Goal: Task Accomplishment & Management: Manage account settings

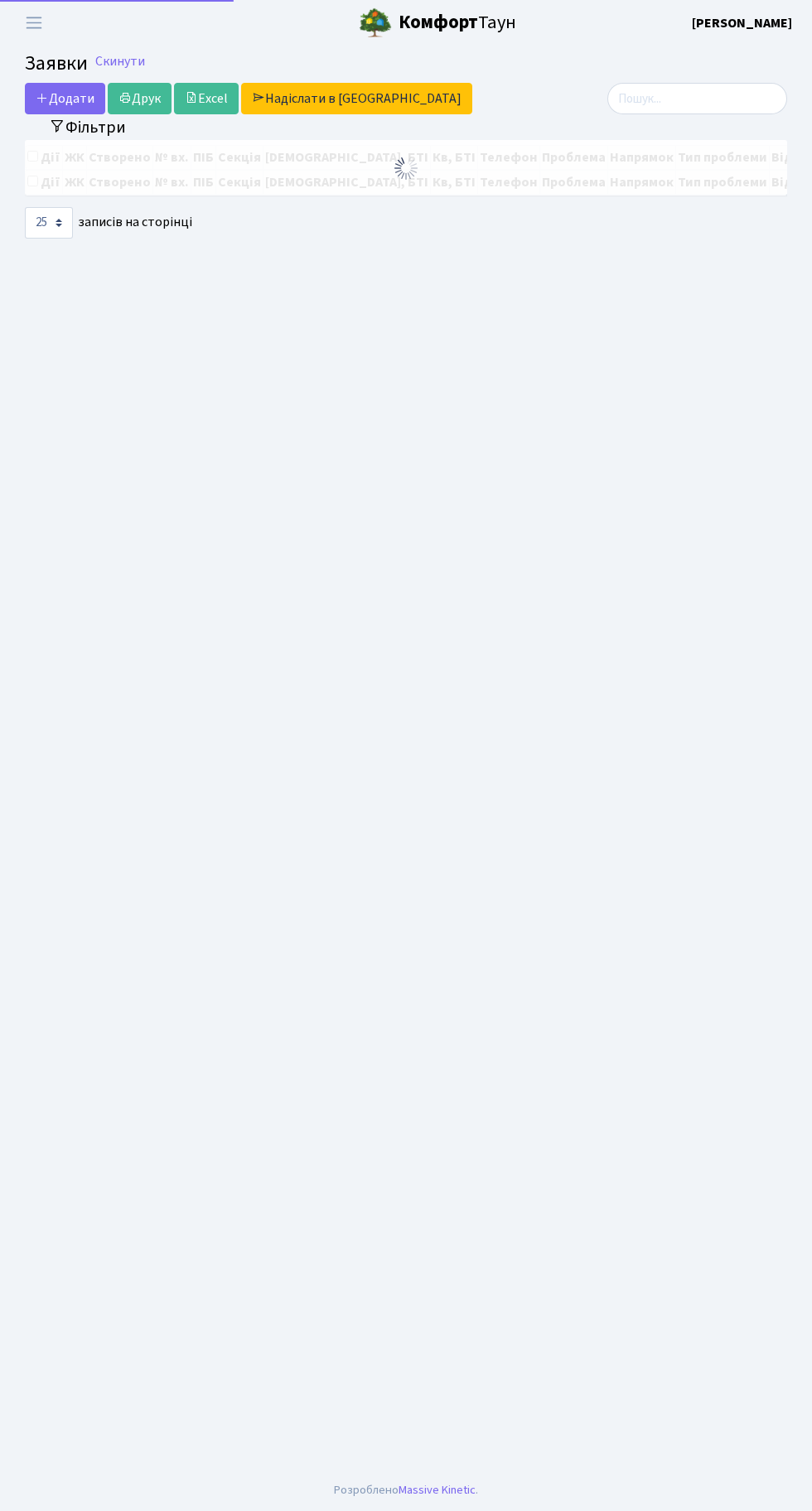
select select "25"
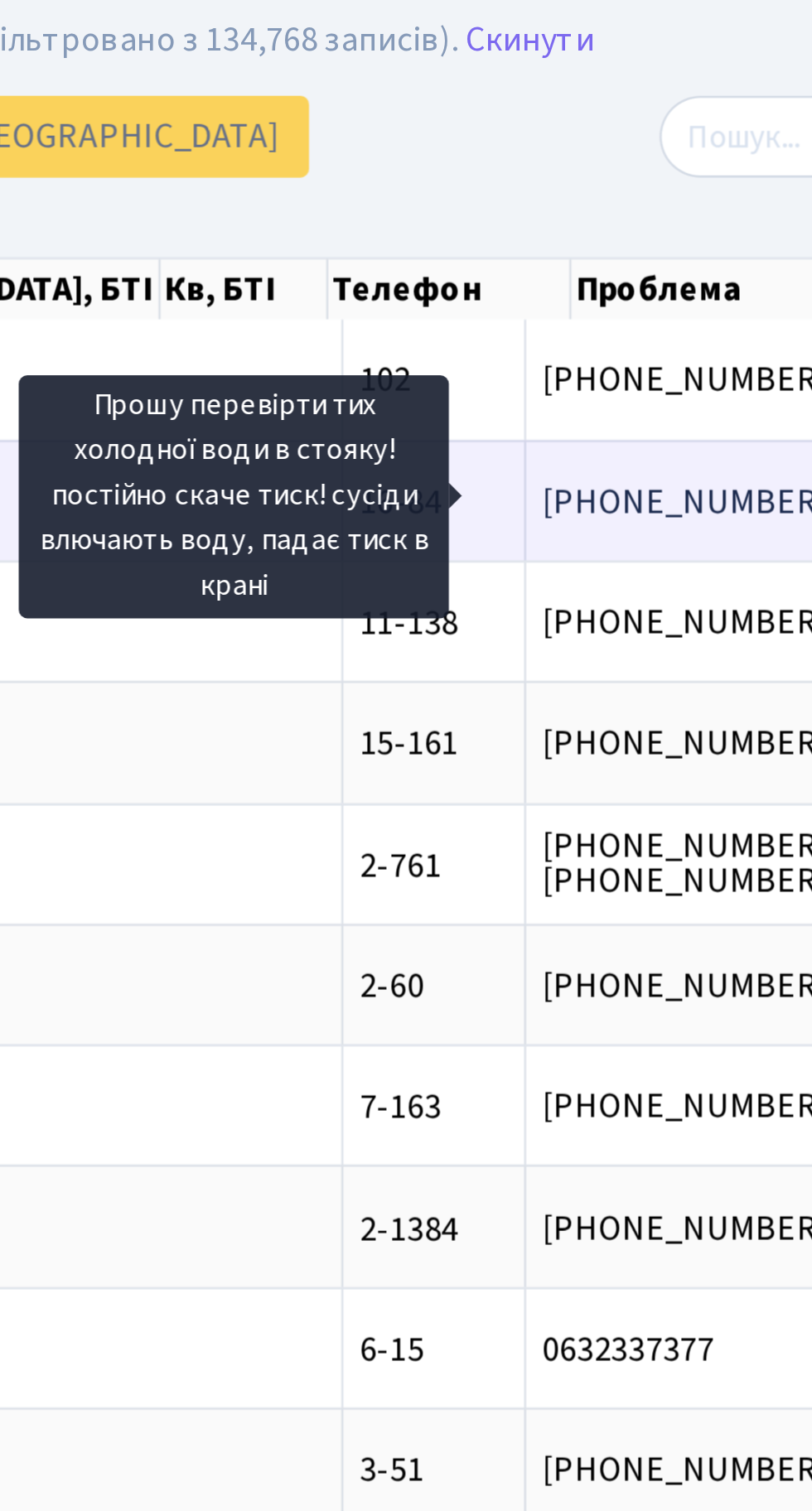
scroll to position [0, 188]
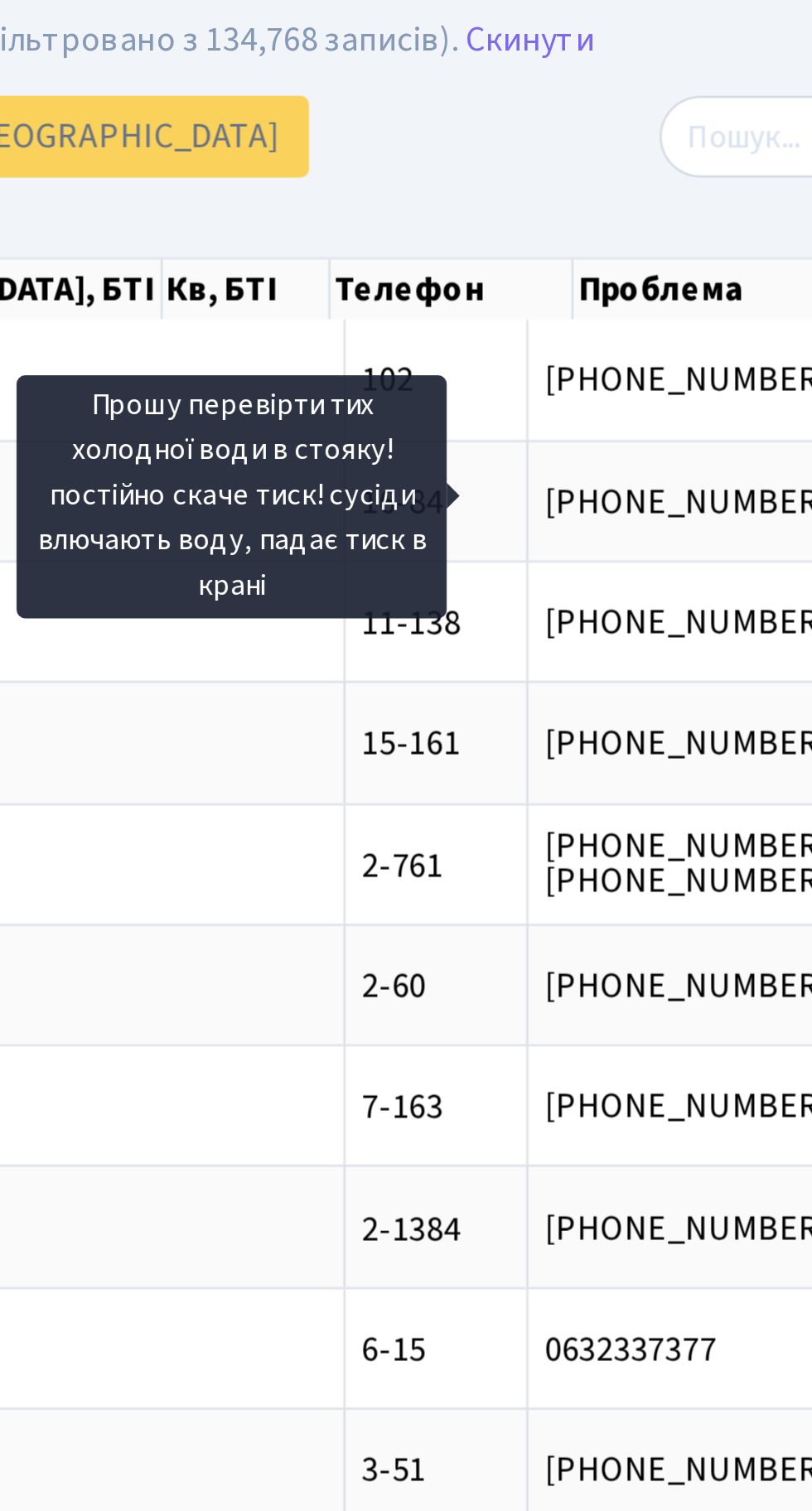
click at [553, 111] on div at bounding box center [668, 103] width 238 height 31
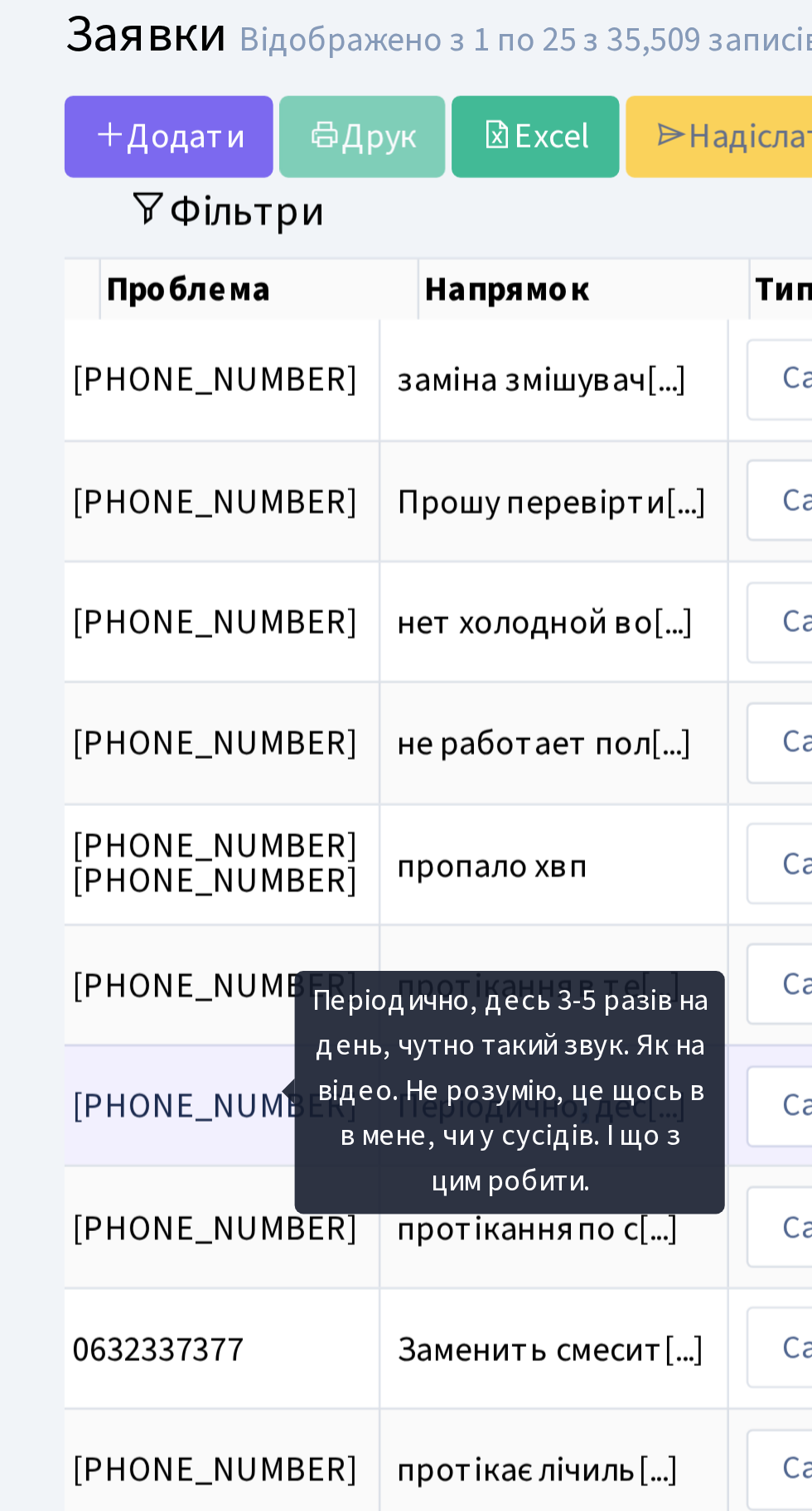
click at [153, 471] on span "Періодично, дес[...]" at bounding box center [209, 476] width 112 height 18
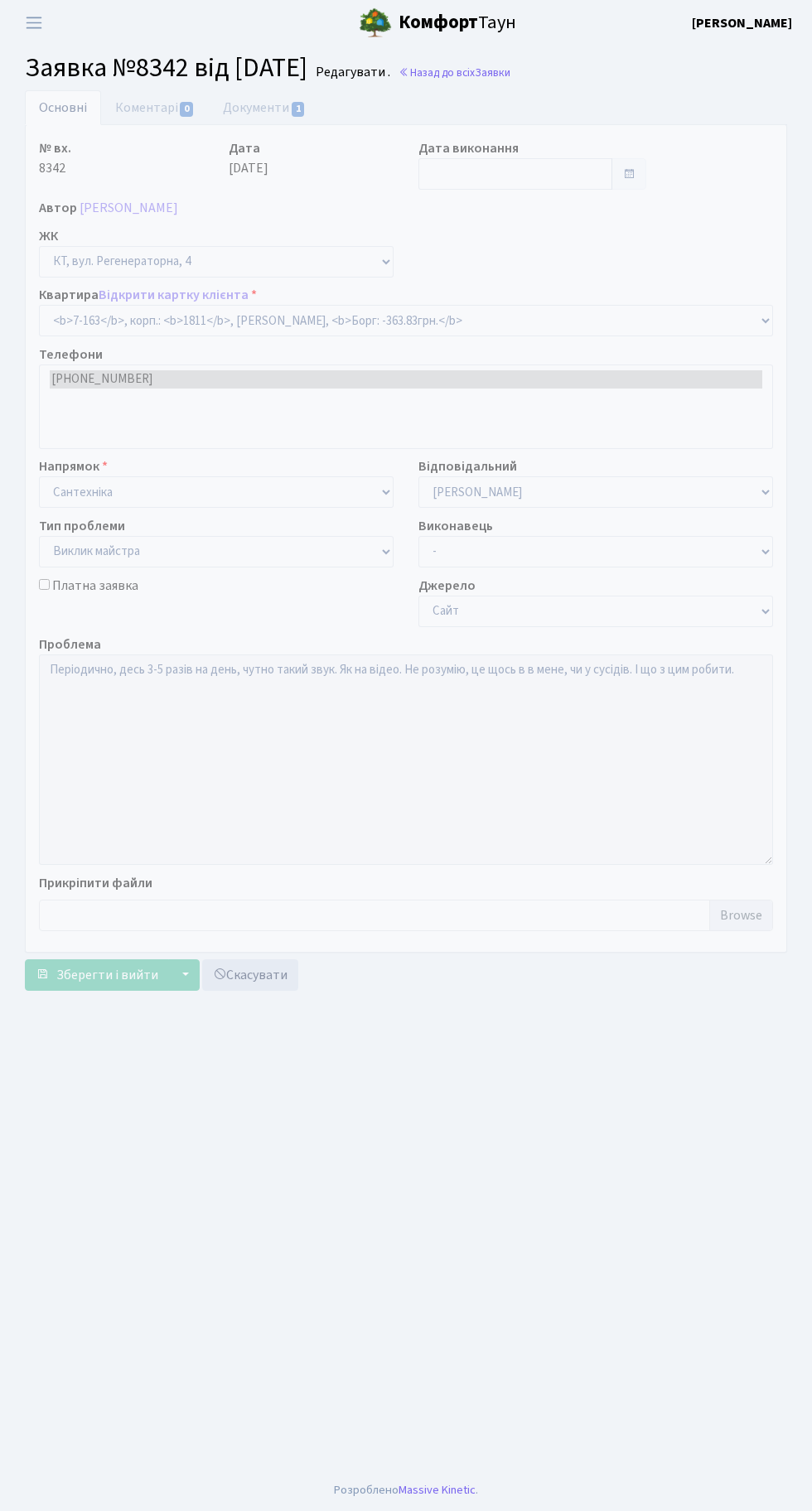
select select "5004"
select select "29"
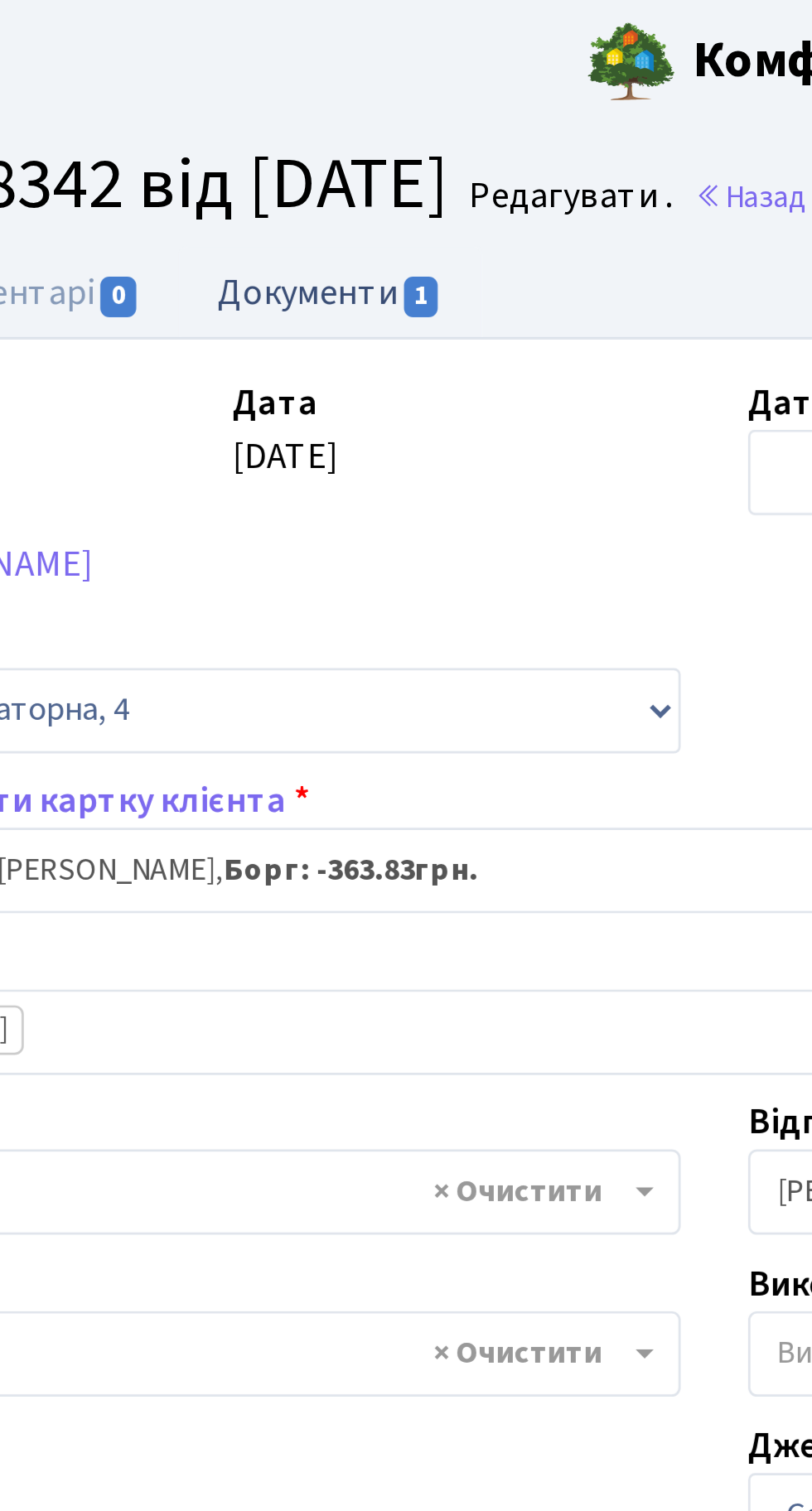
click at [262, 102] on link "Документи 1" at bounding box center [264, 107] width 111 height 34
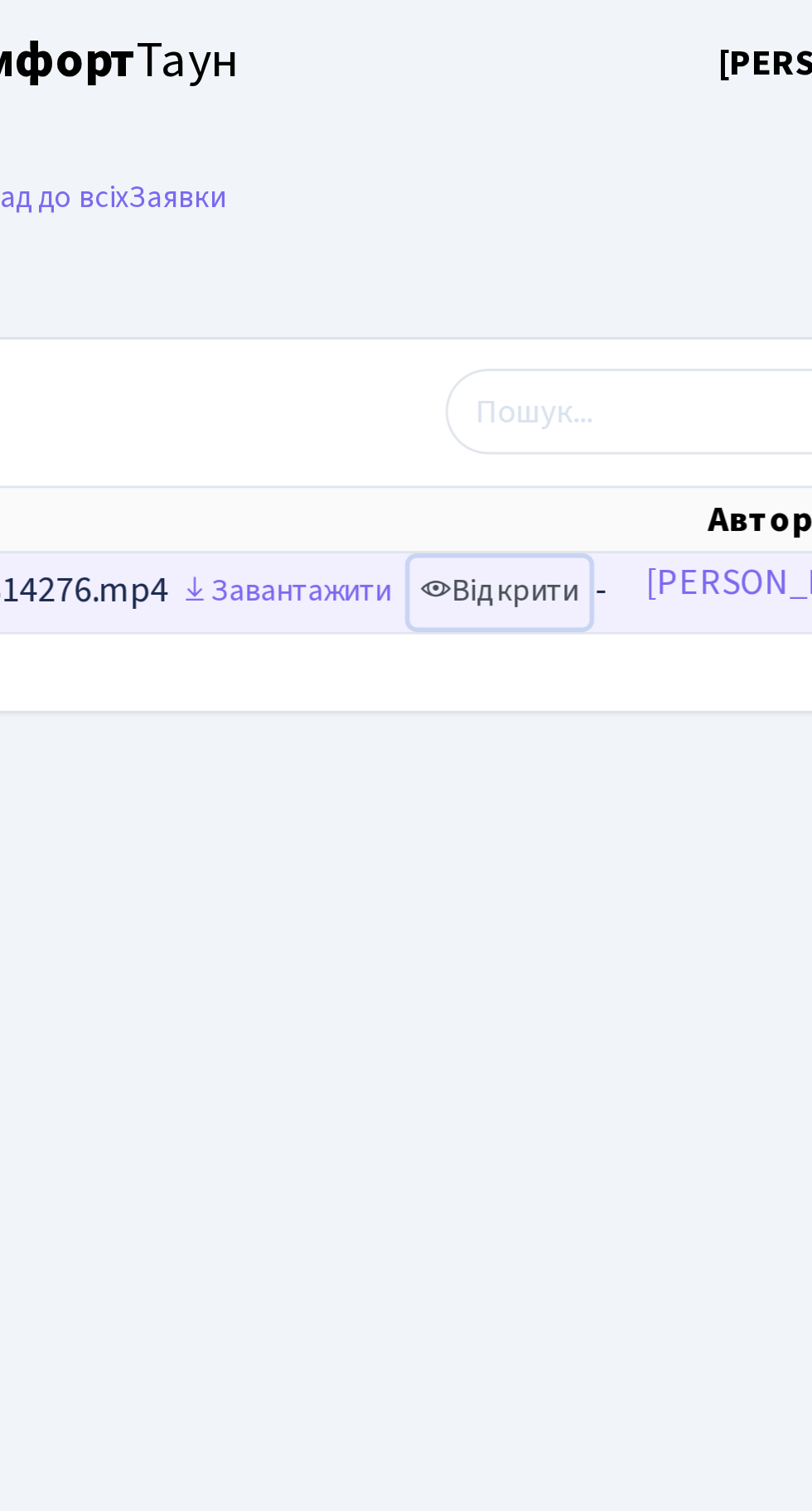
click at [644, 211] on link "Відкрити" at bounding box center [611, 219] width 67 height 26
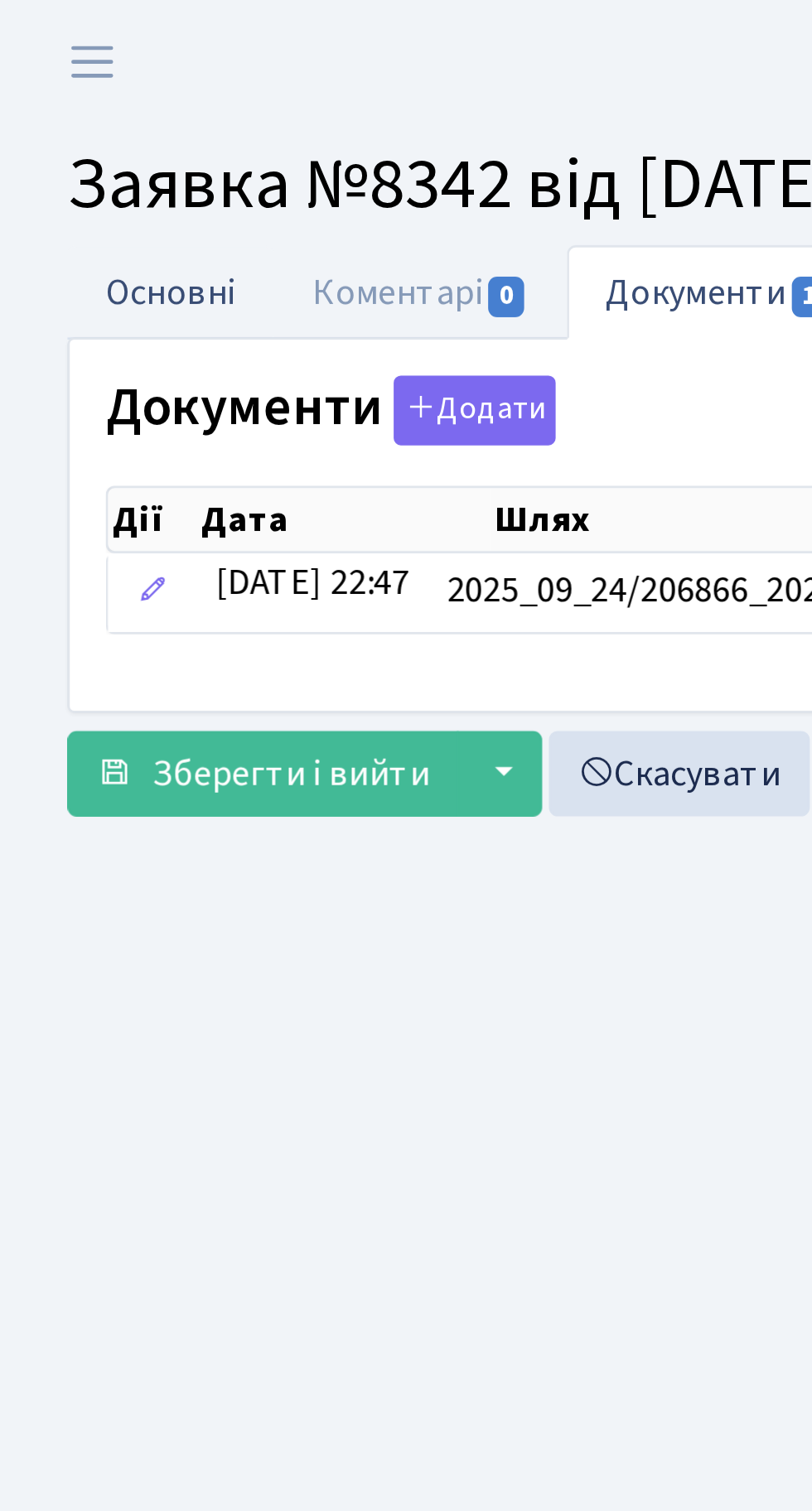
click at [59, 111] on link "Основні" at bounding box center [63, 107] width 76 height 34
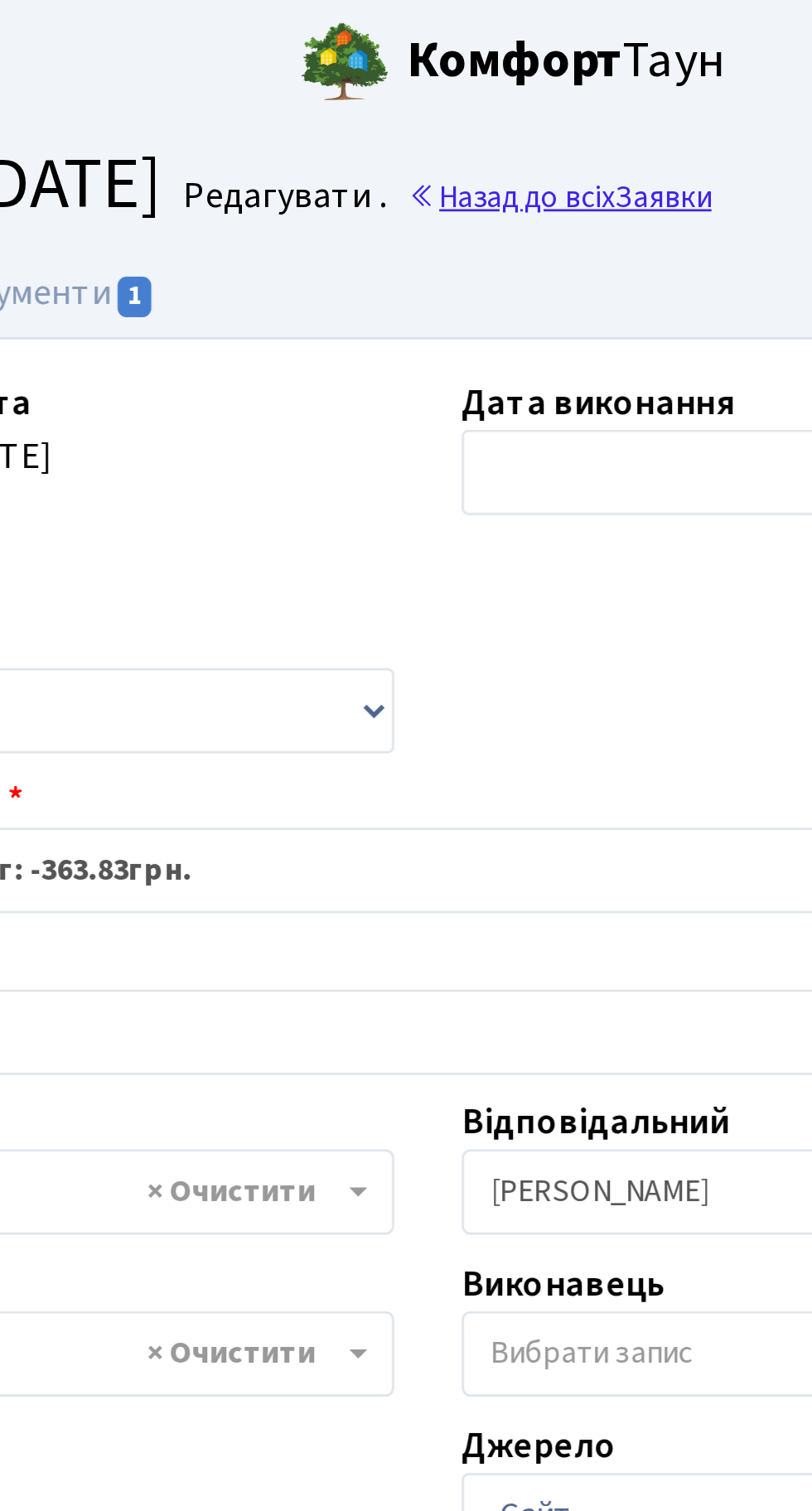
click at [492, 71] on link "Назад до всіх Заявки" at bounding box center [454, 73] width 111 height 16
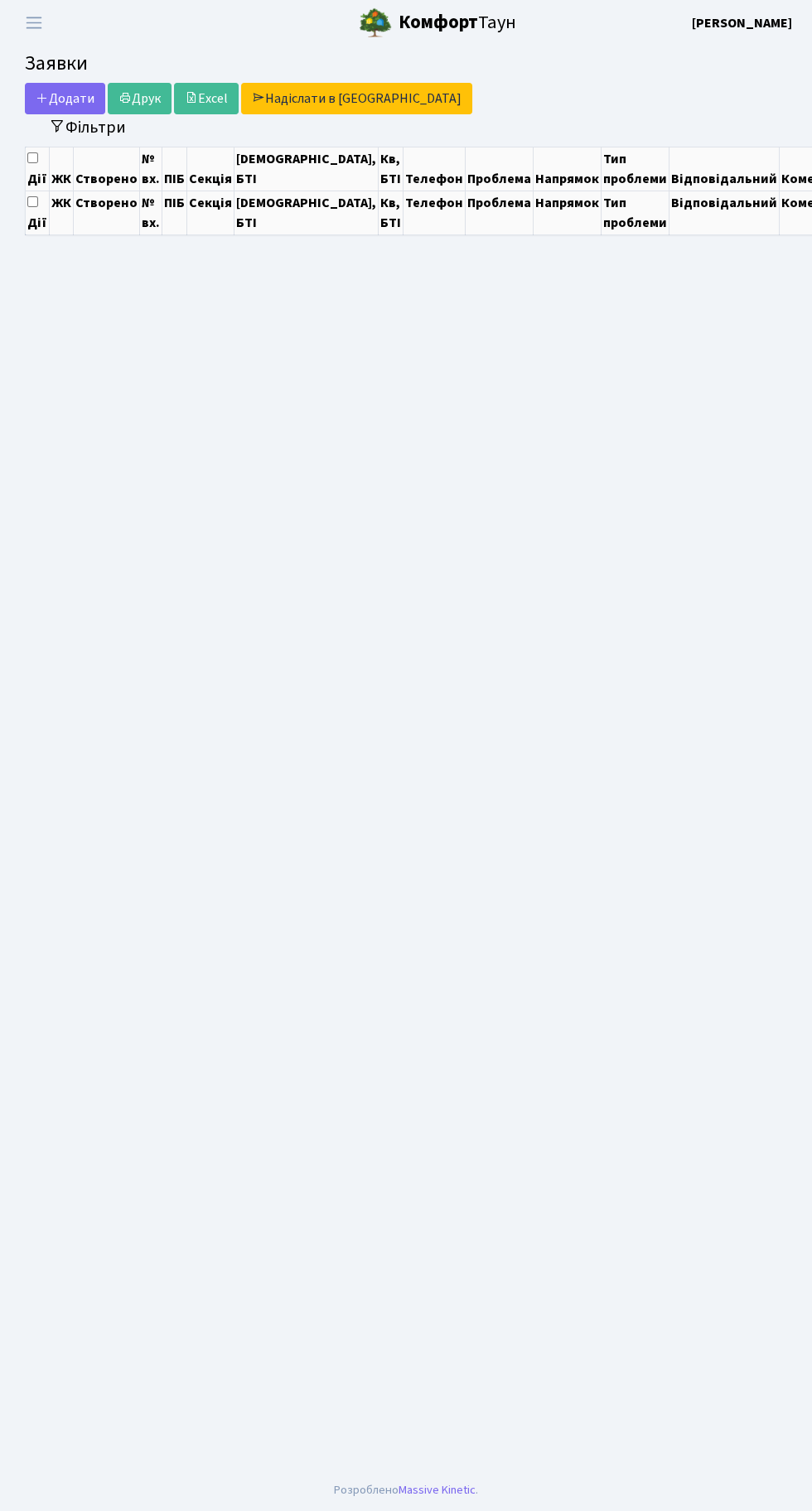
select select "25"
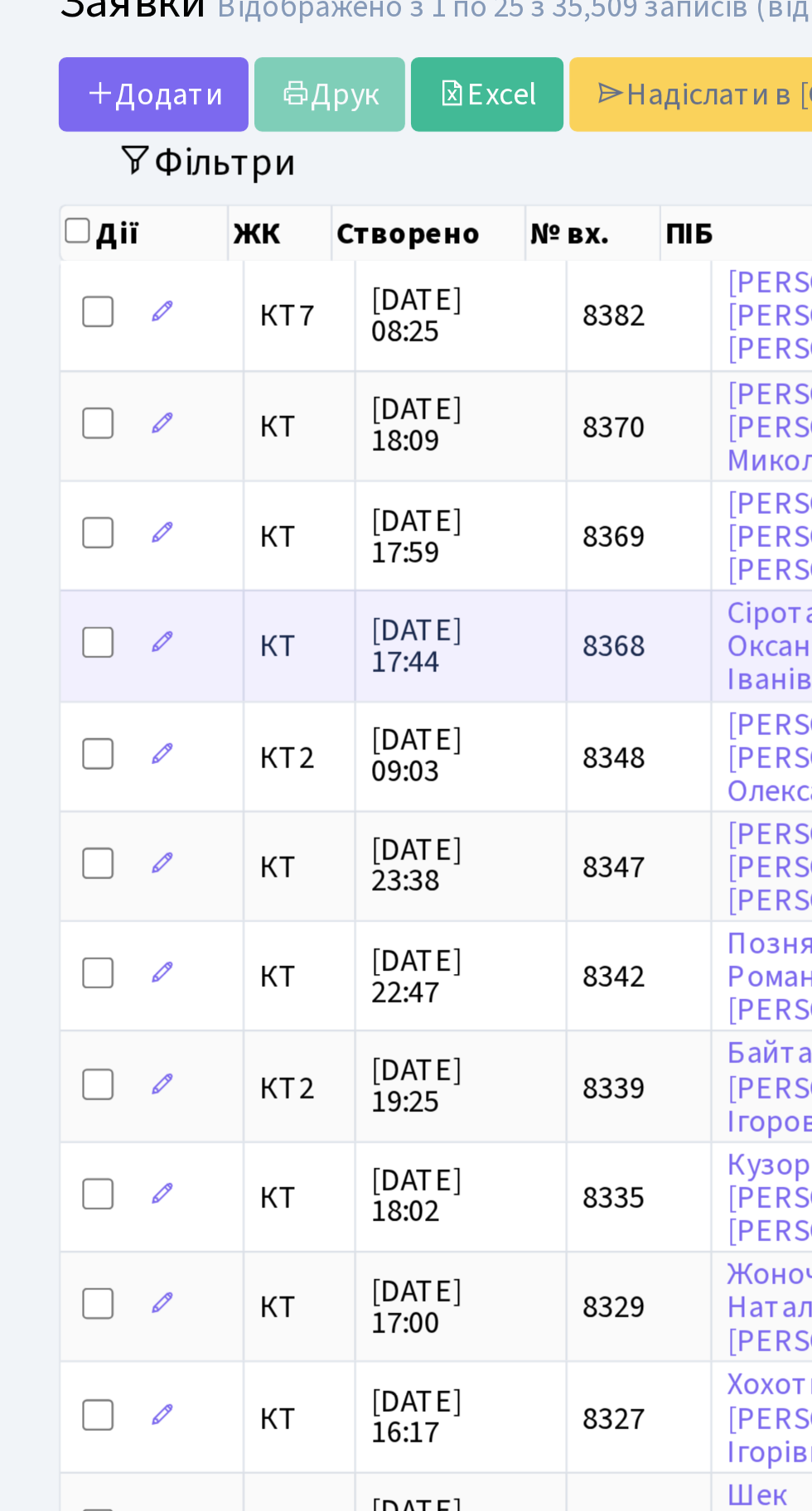
click at [42, 328] on input "checkbox" at bounding box center [41, 334] width 13 height 13
checkbox input "true"
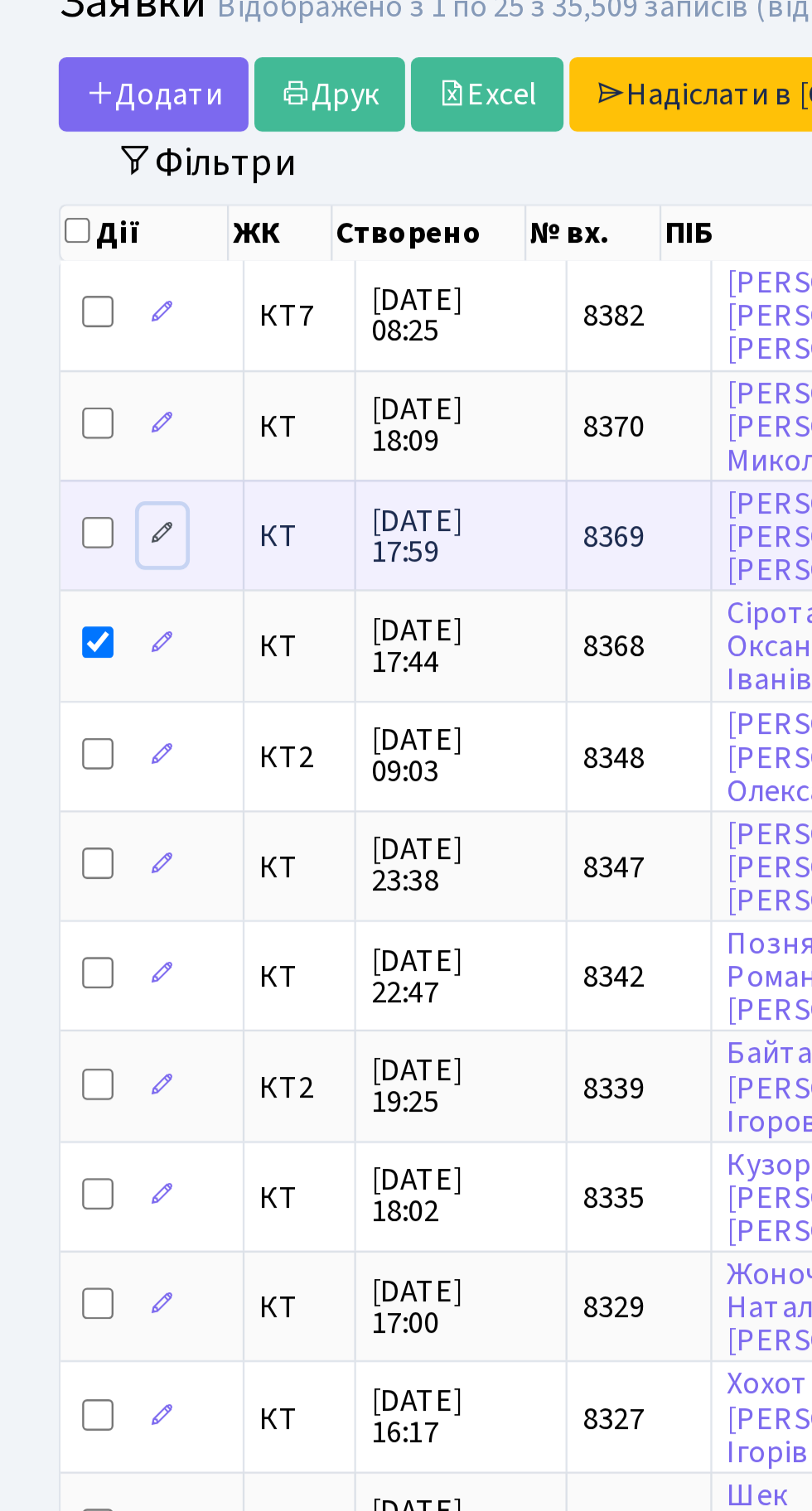
click at [60, 285] on link at bounding box center [68, 289] width 20 height 26
click at [36, 282] on input "checkbox" at bounding box center [41, 288] width 13 height 13
checkbox input "true"
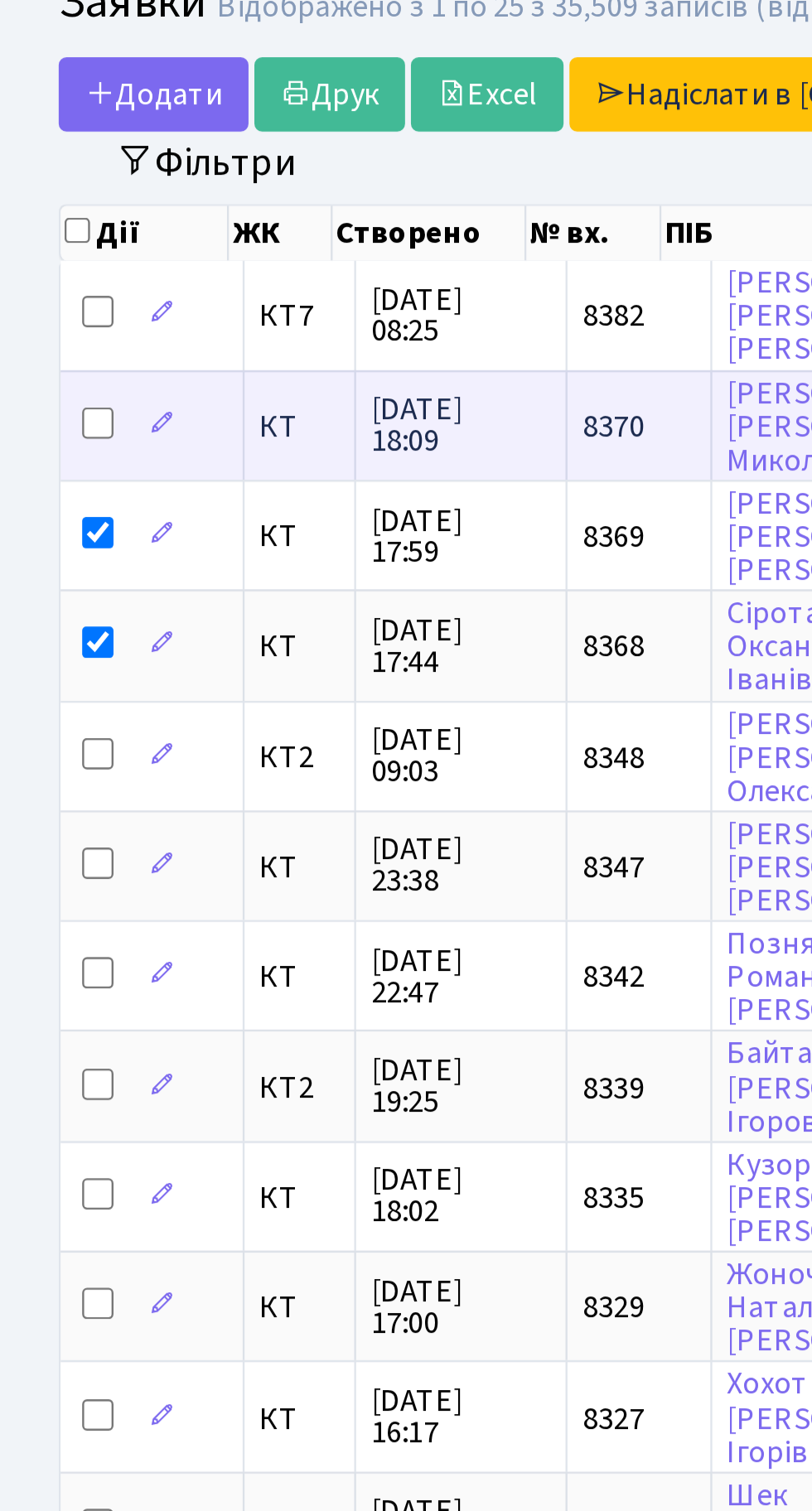
click at [43, 235] on input "checkbox" at bounding box center [41, 241] width 13 height 13
checkbox input "true"
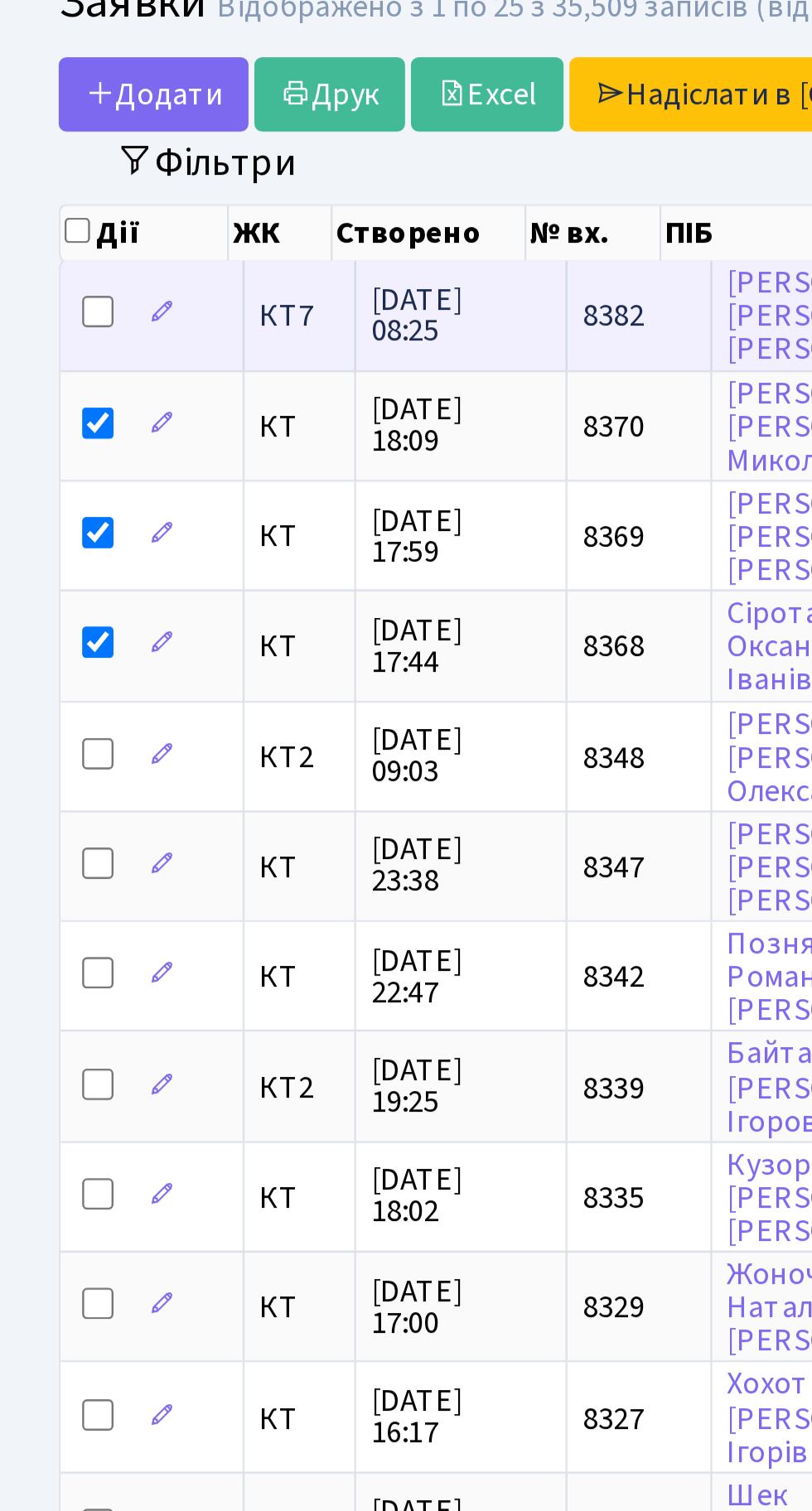
click at [45, 189] on input "checkbox" at bounding box center [41, 194] width 13 height 13
checkbox input "true"
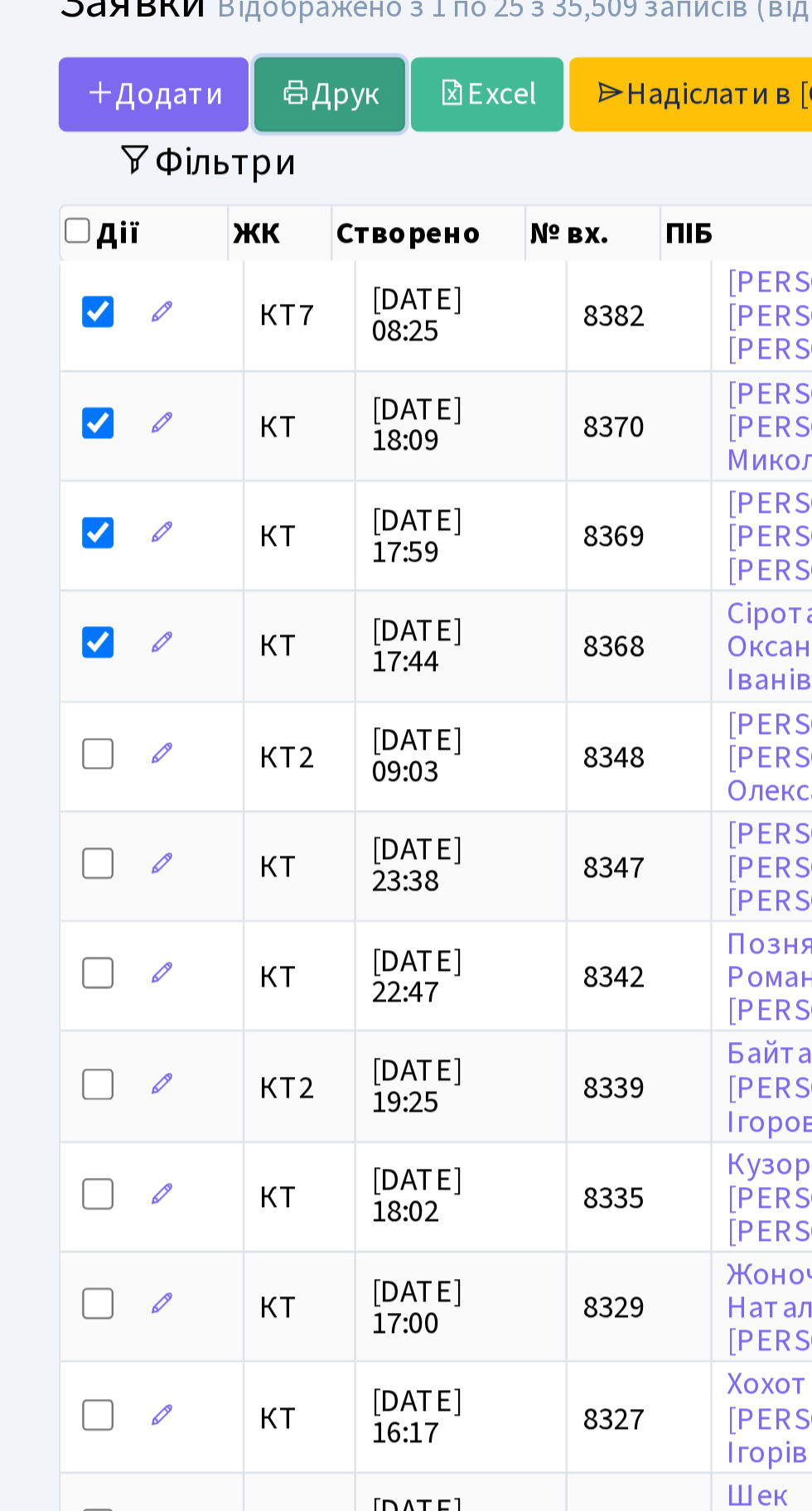
click at [151, 97] on link "Друк" at bounding box center [140, 103] width 64 height 31
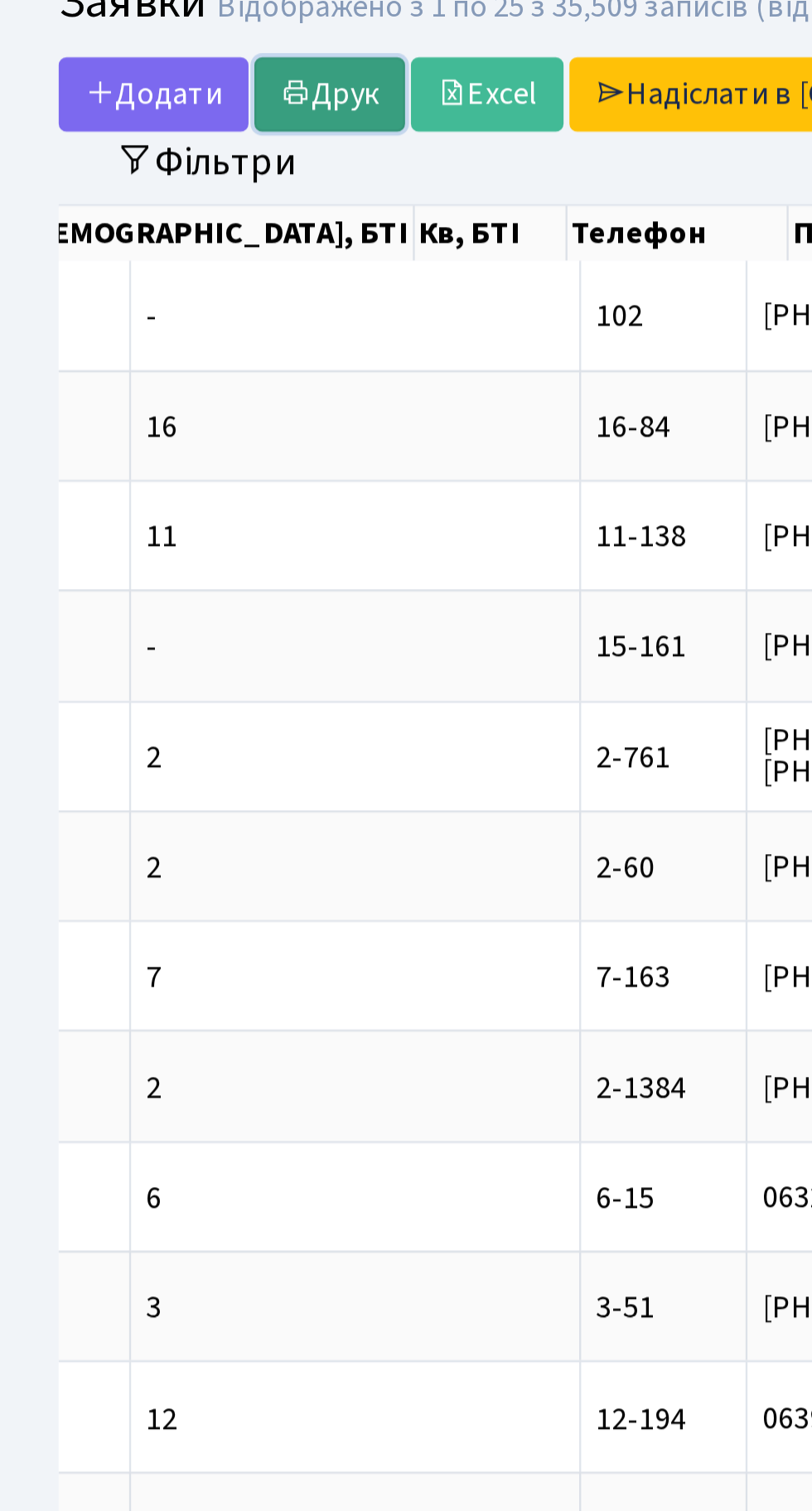
scroll to position [0, 457]
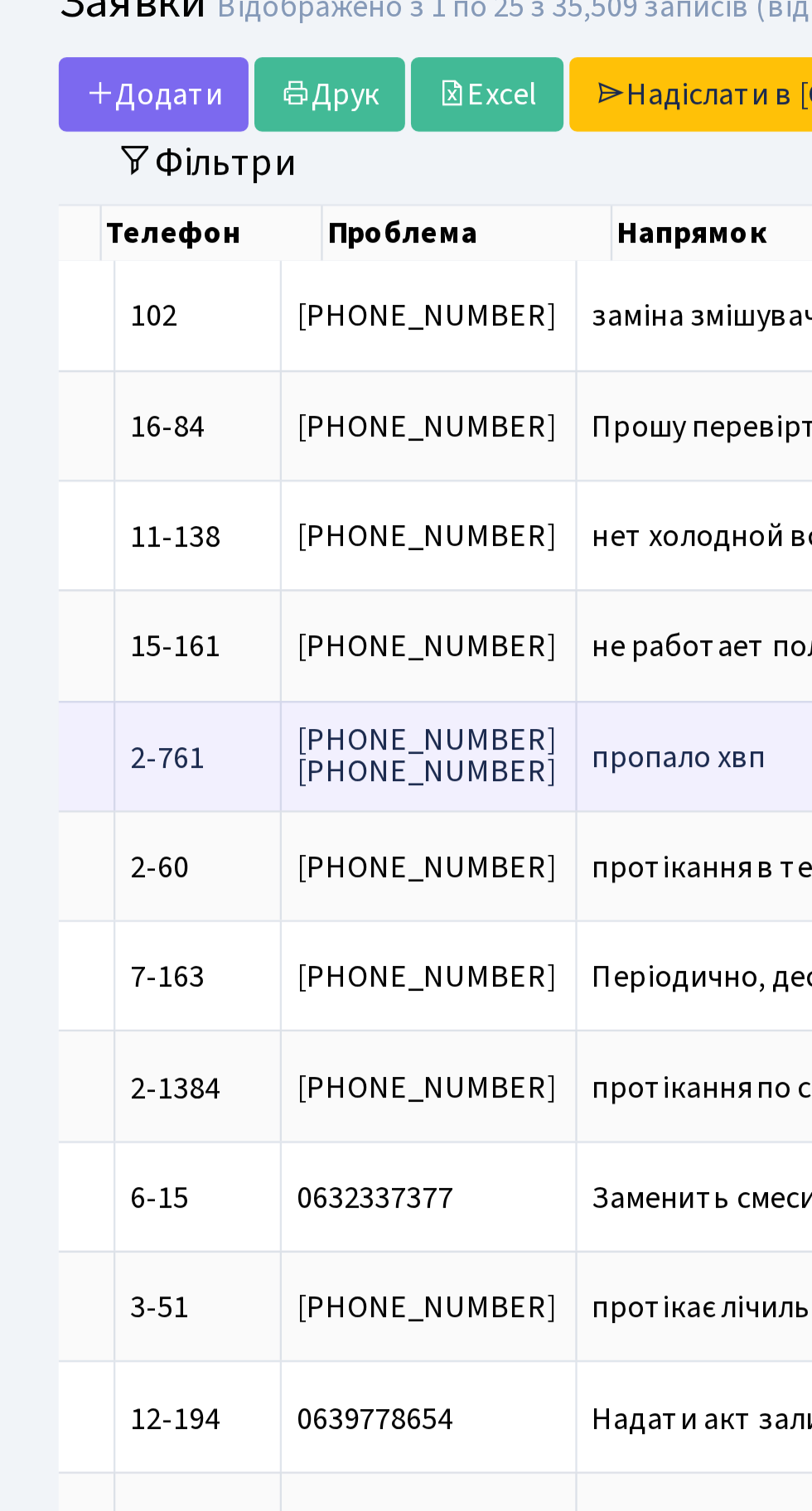
click at [251, 381] on span "пропало хвп" at bounding box center [311, 383] width 120 height 13
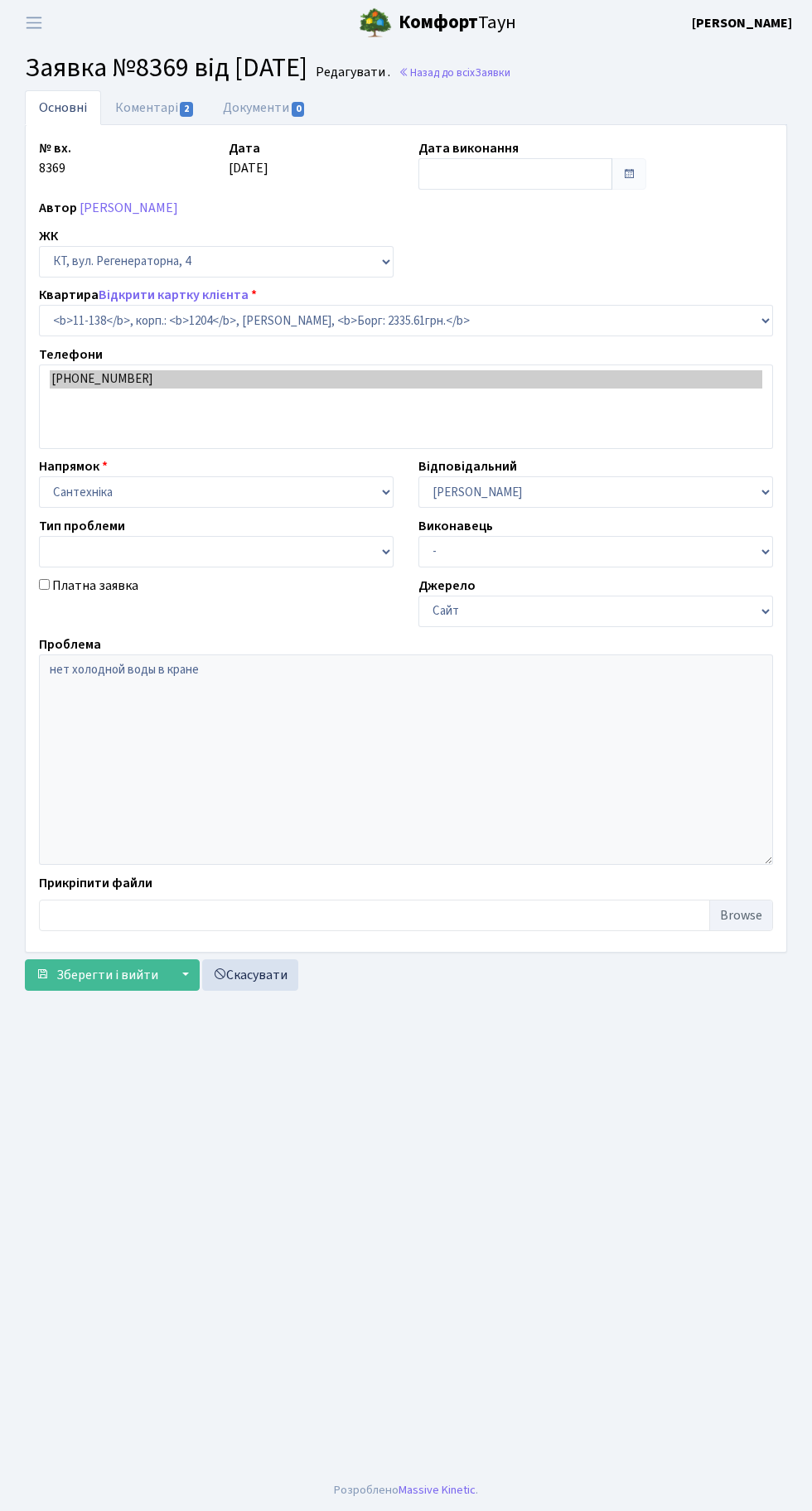
select select "6978"
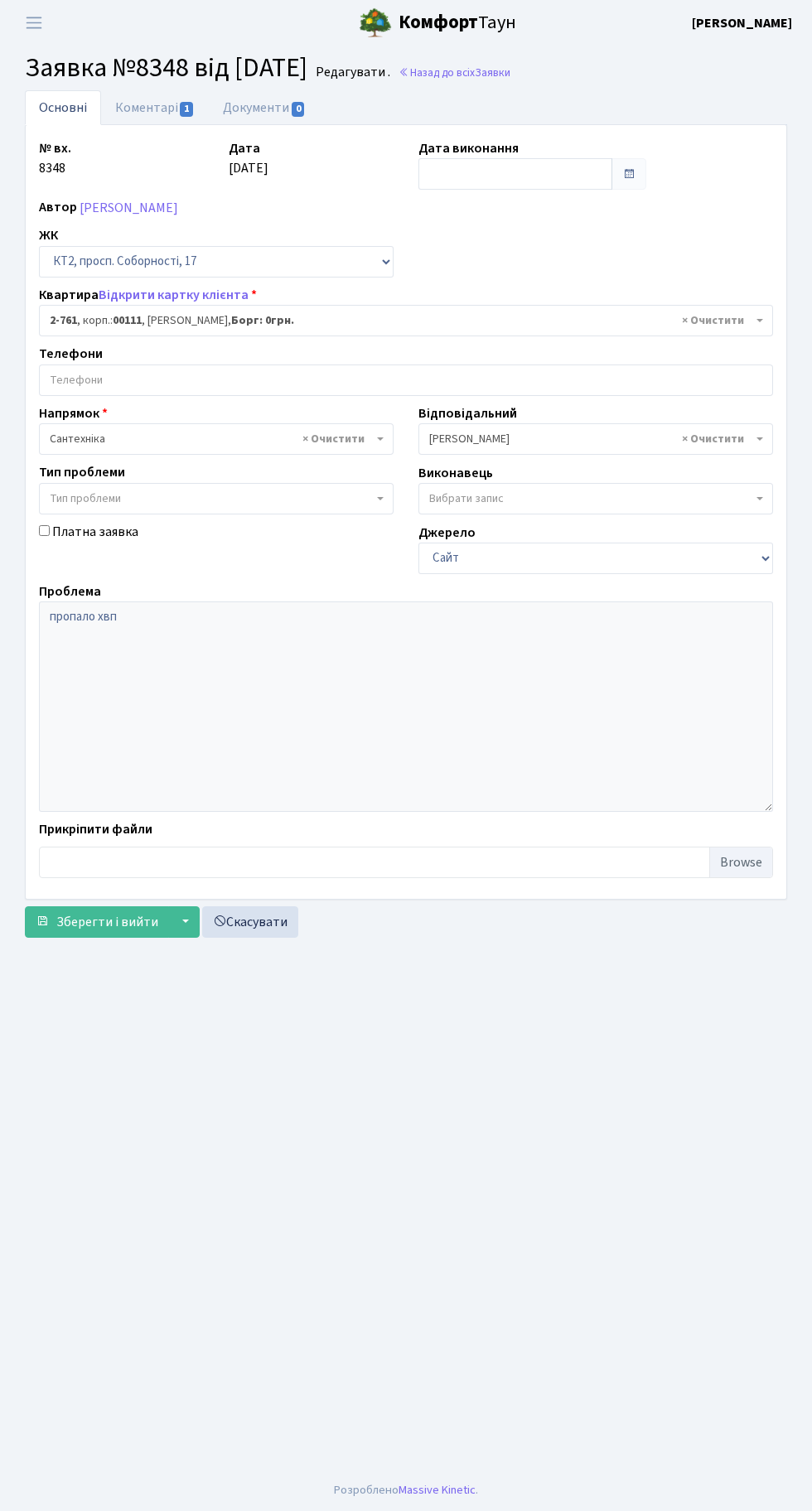
select select "15811"
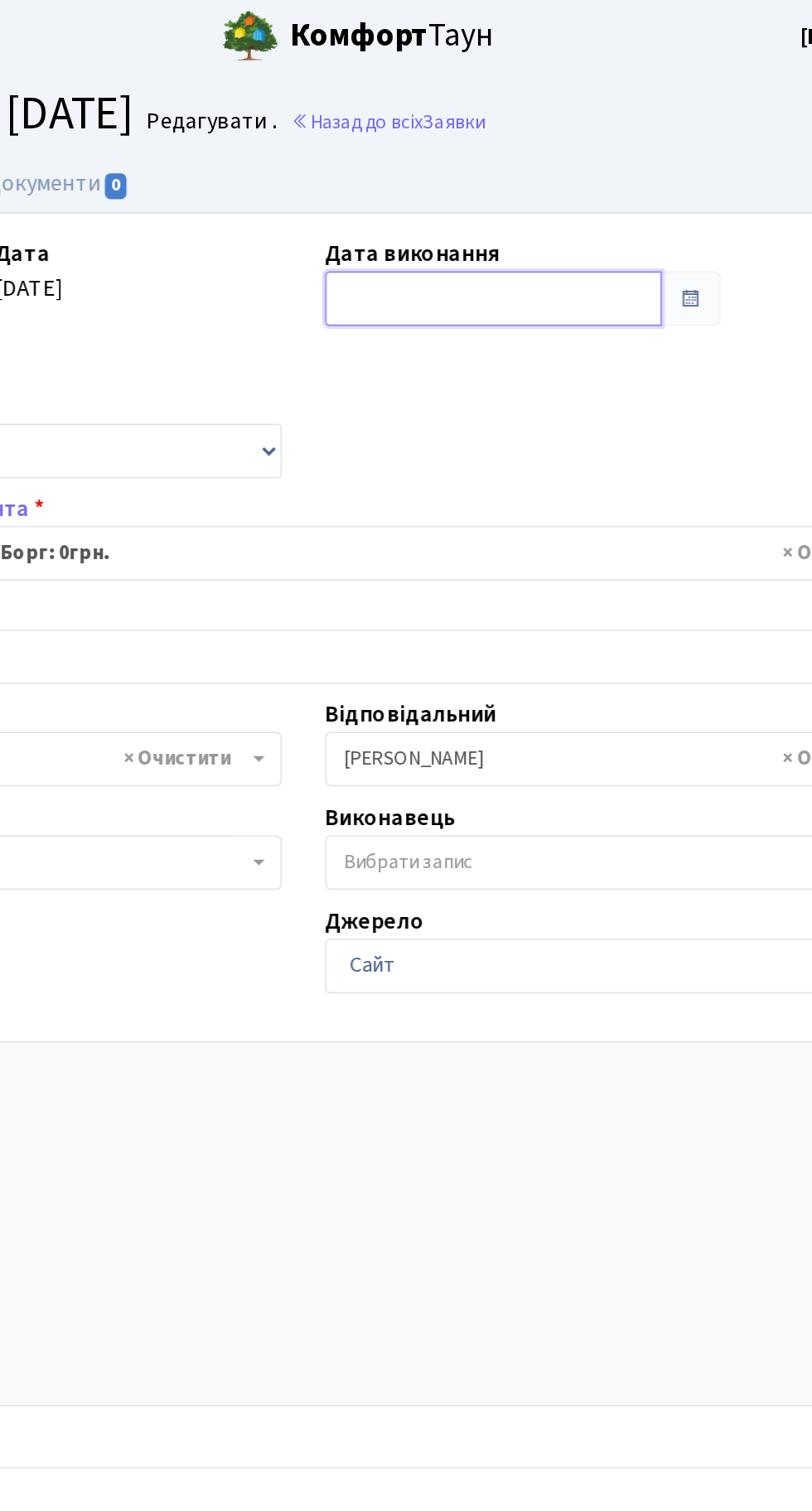
click at [466, 165] on input "text" at bounding box center [515, 174] width 193 height 31
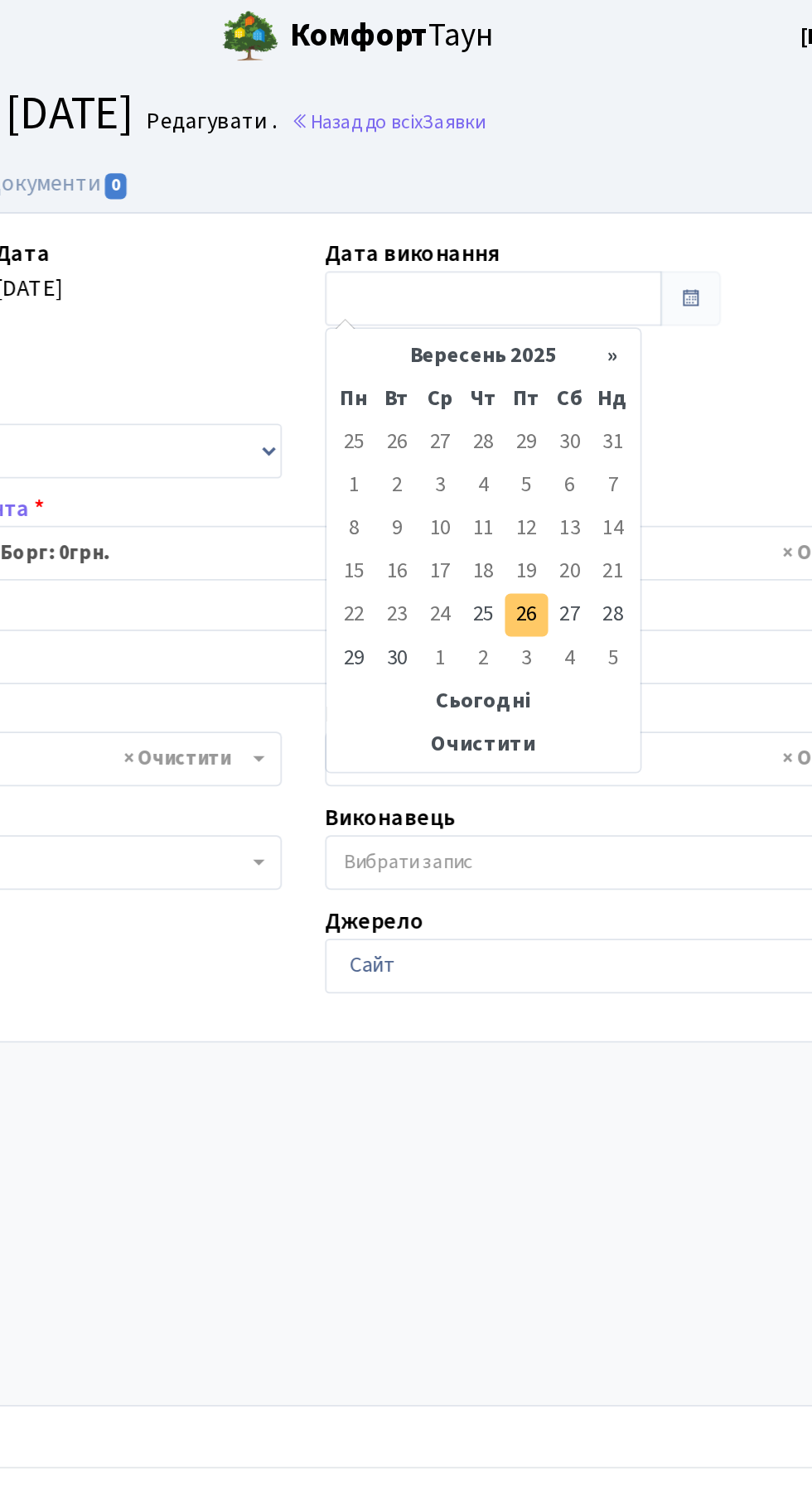
click at [530, 352] on td "26" at bounding box center [534, 356] width 25 height 25
type input "[DATE]"
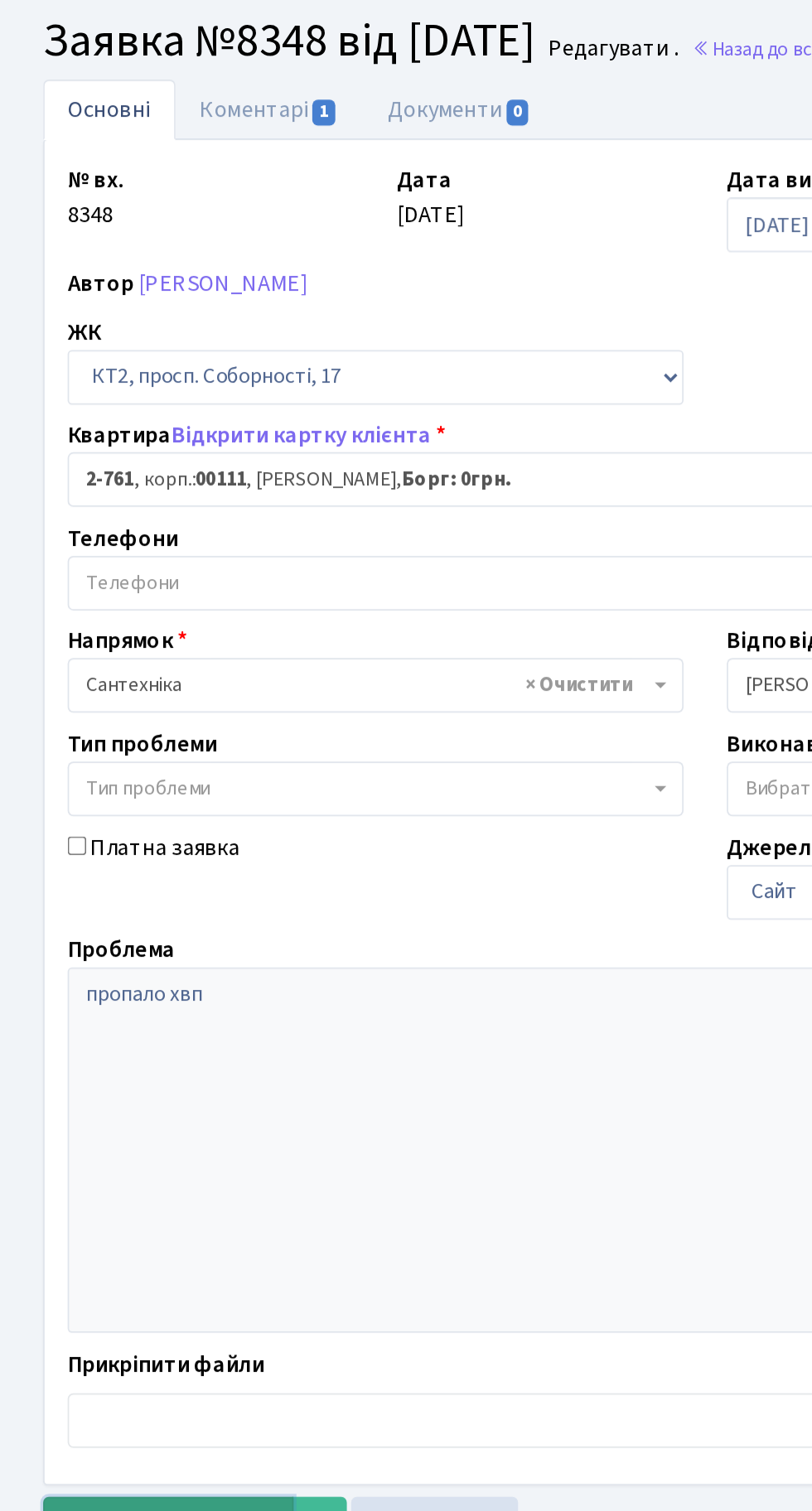
click at [99, 924] on span "Зберегти і вийти" at bounding box center [107, 922] width 102 height 18
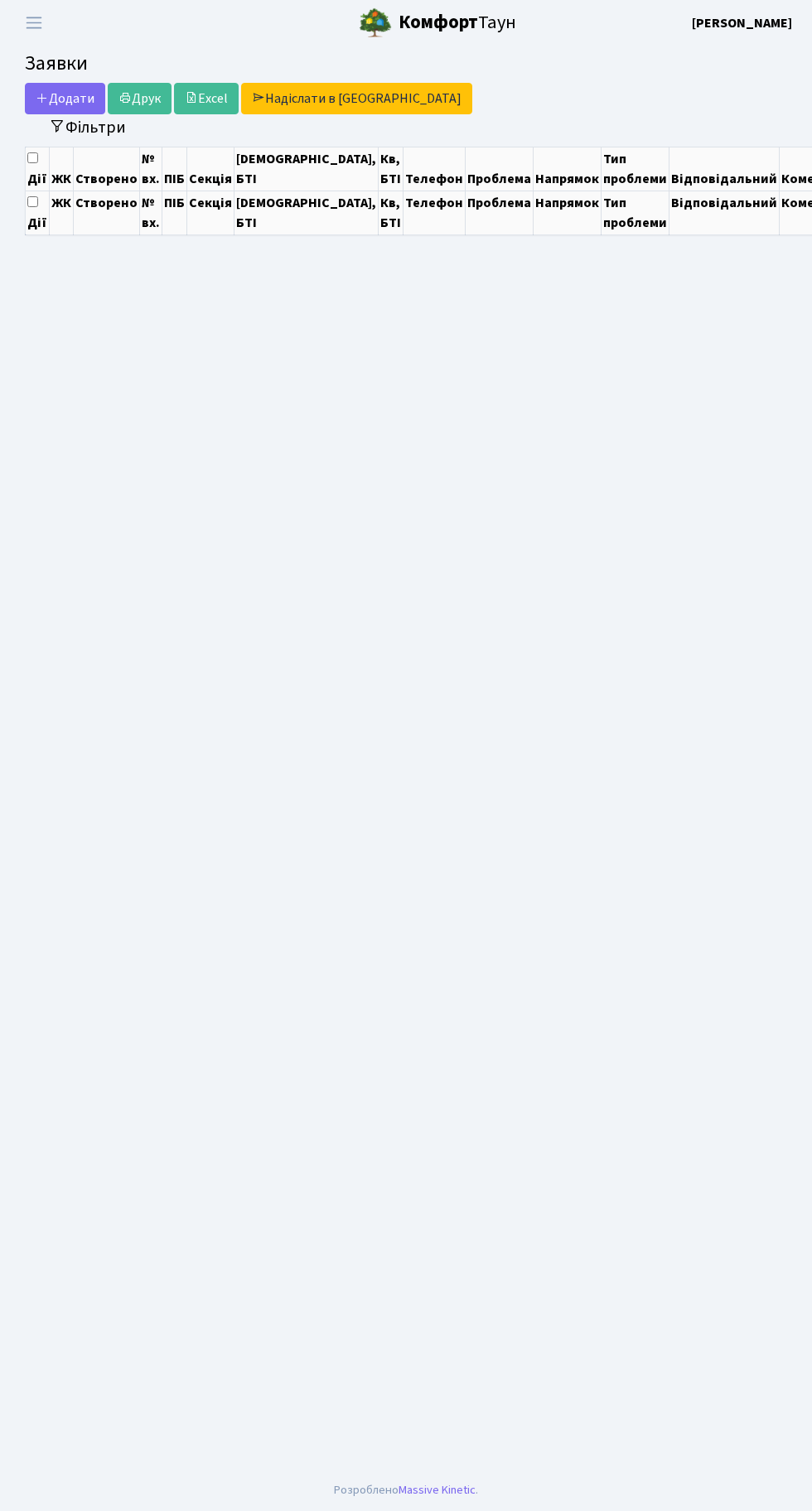
select select "25"
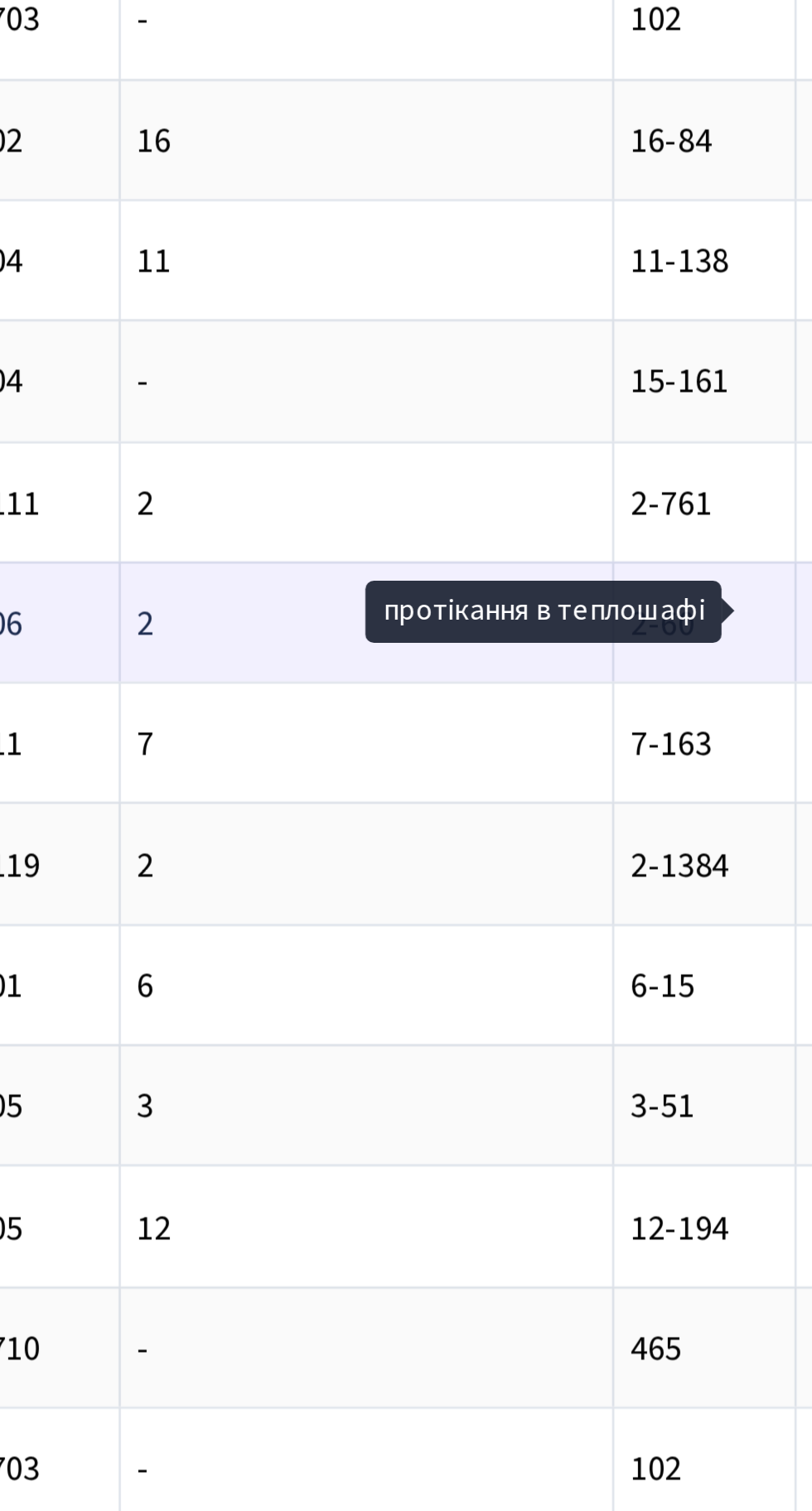
click at [519, 414] on td "2" at bounding box center [580, 429] width 191 height 47
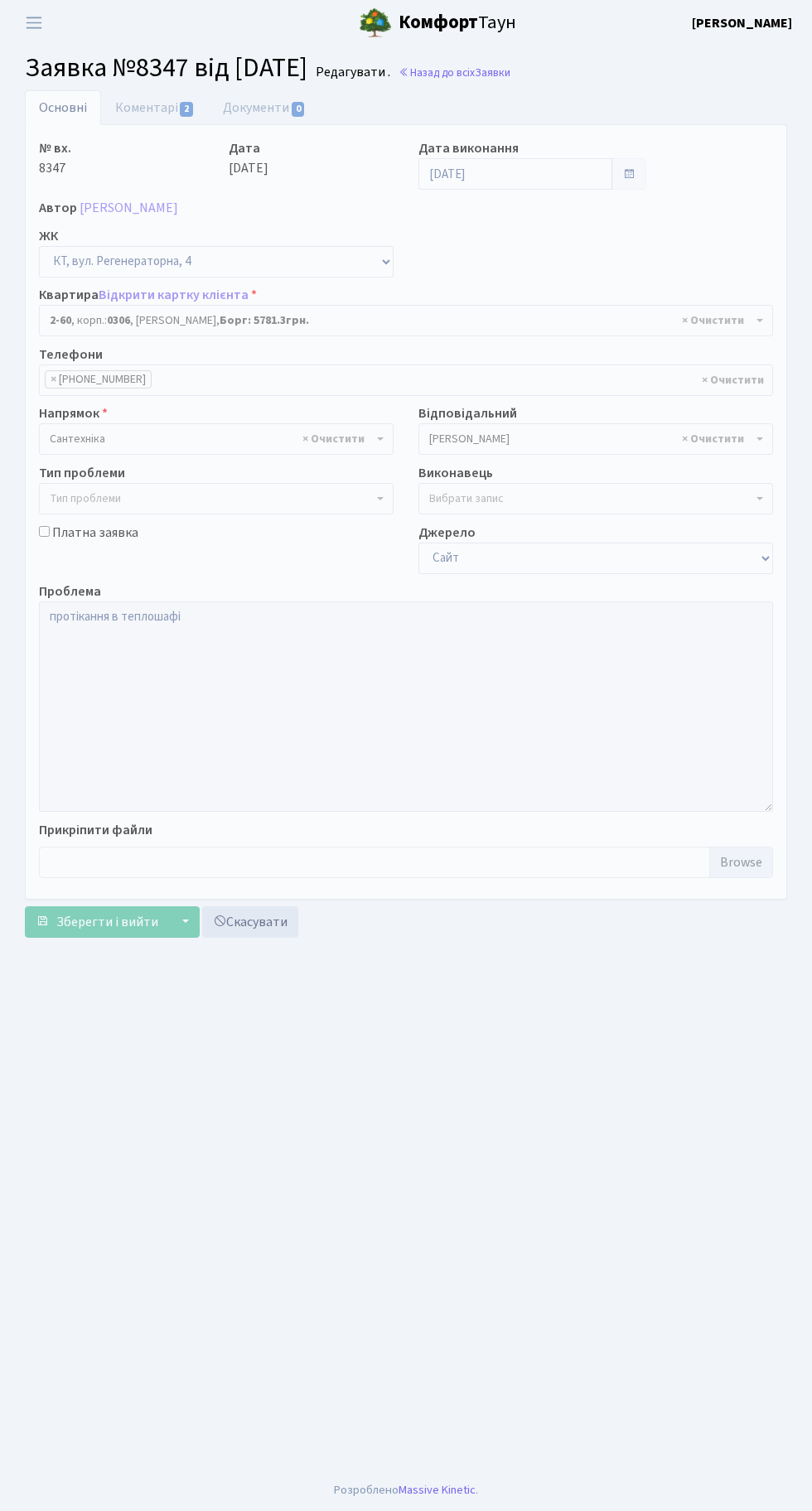
select select "691"
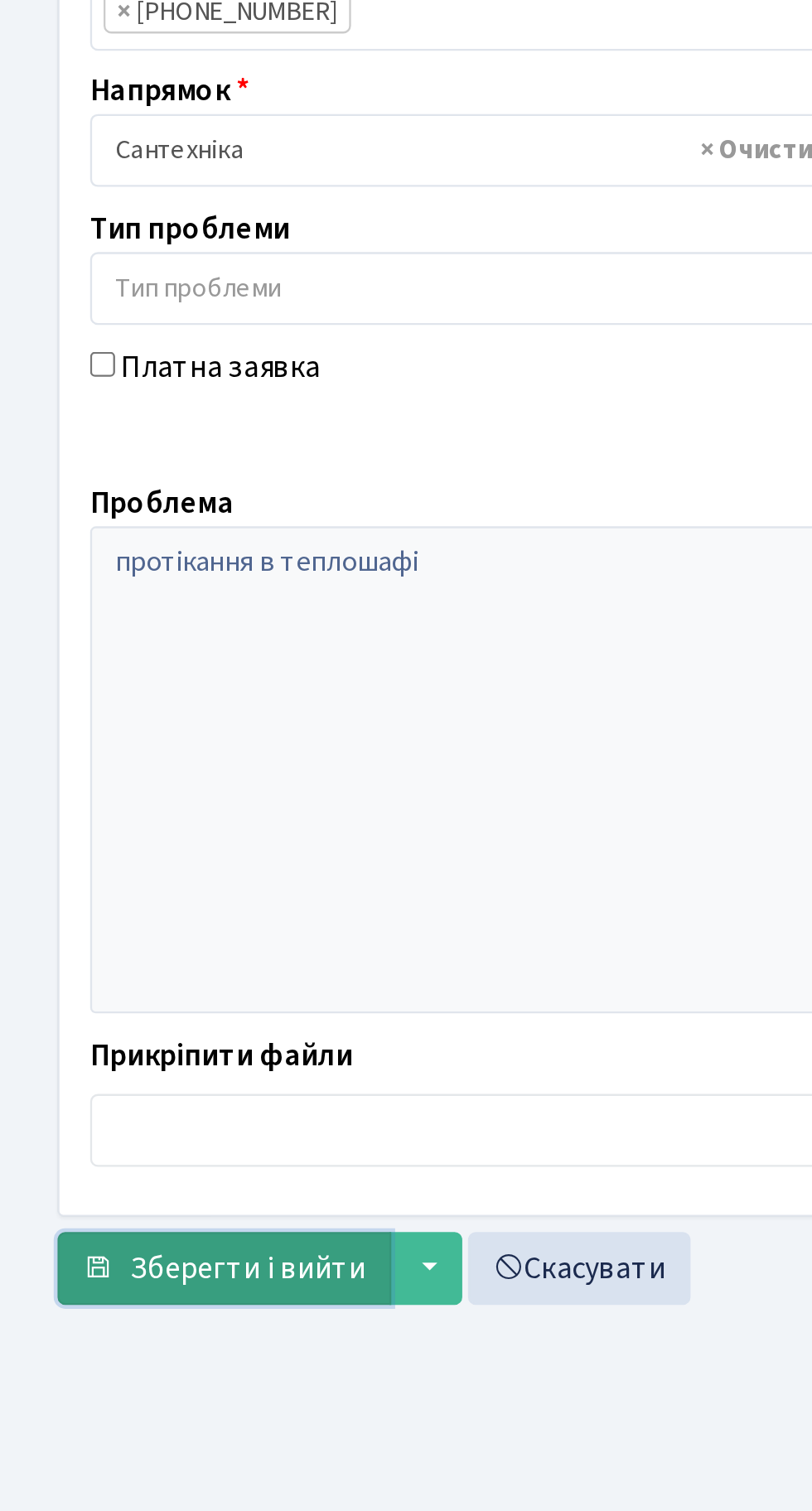
click at [98, 919] on span "Зберегти і вийти" at bounding box center [107, 922] width 102 height 18
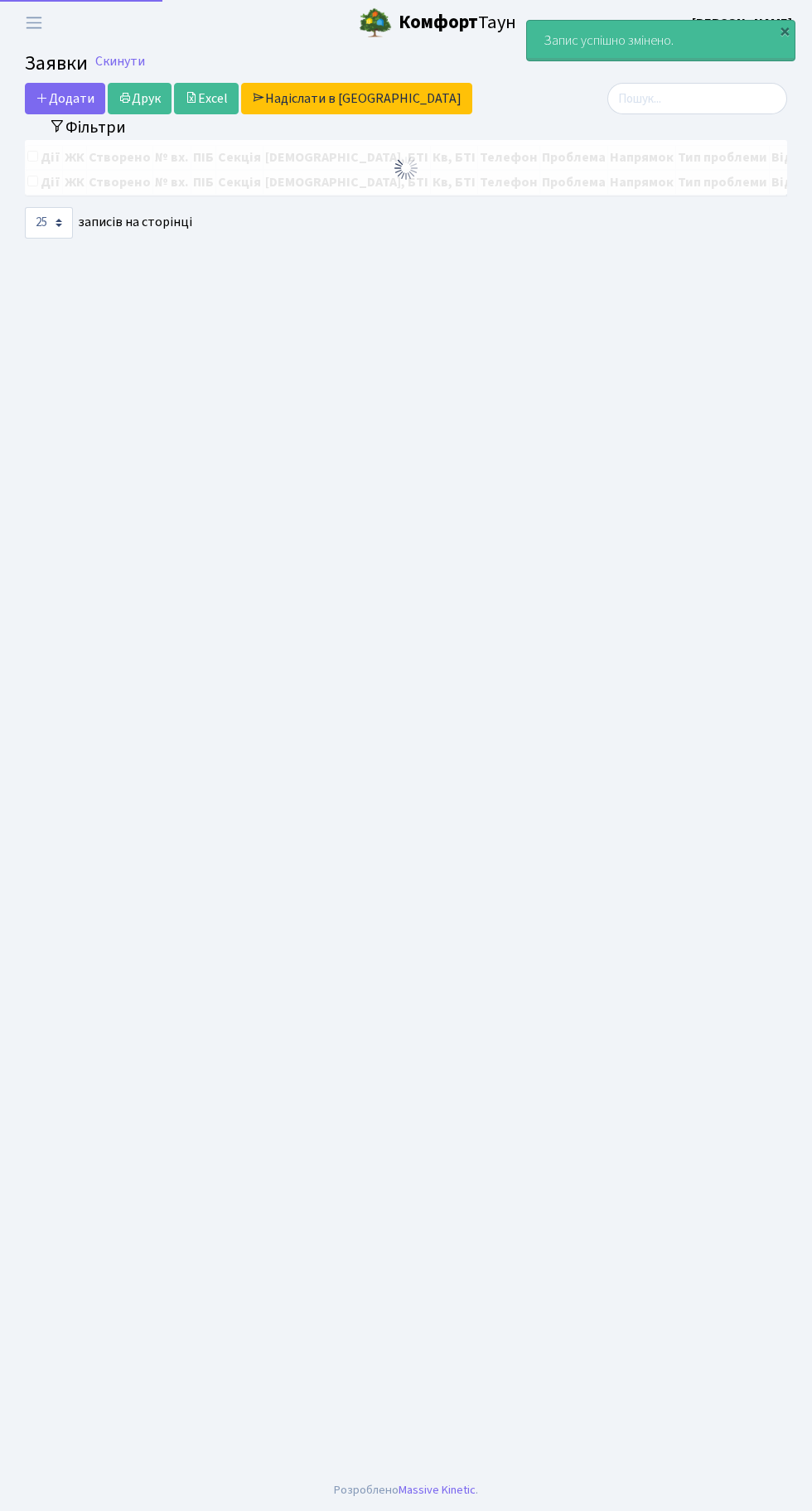
select select "25"
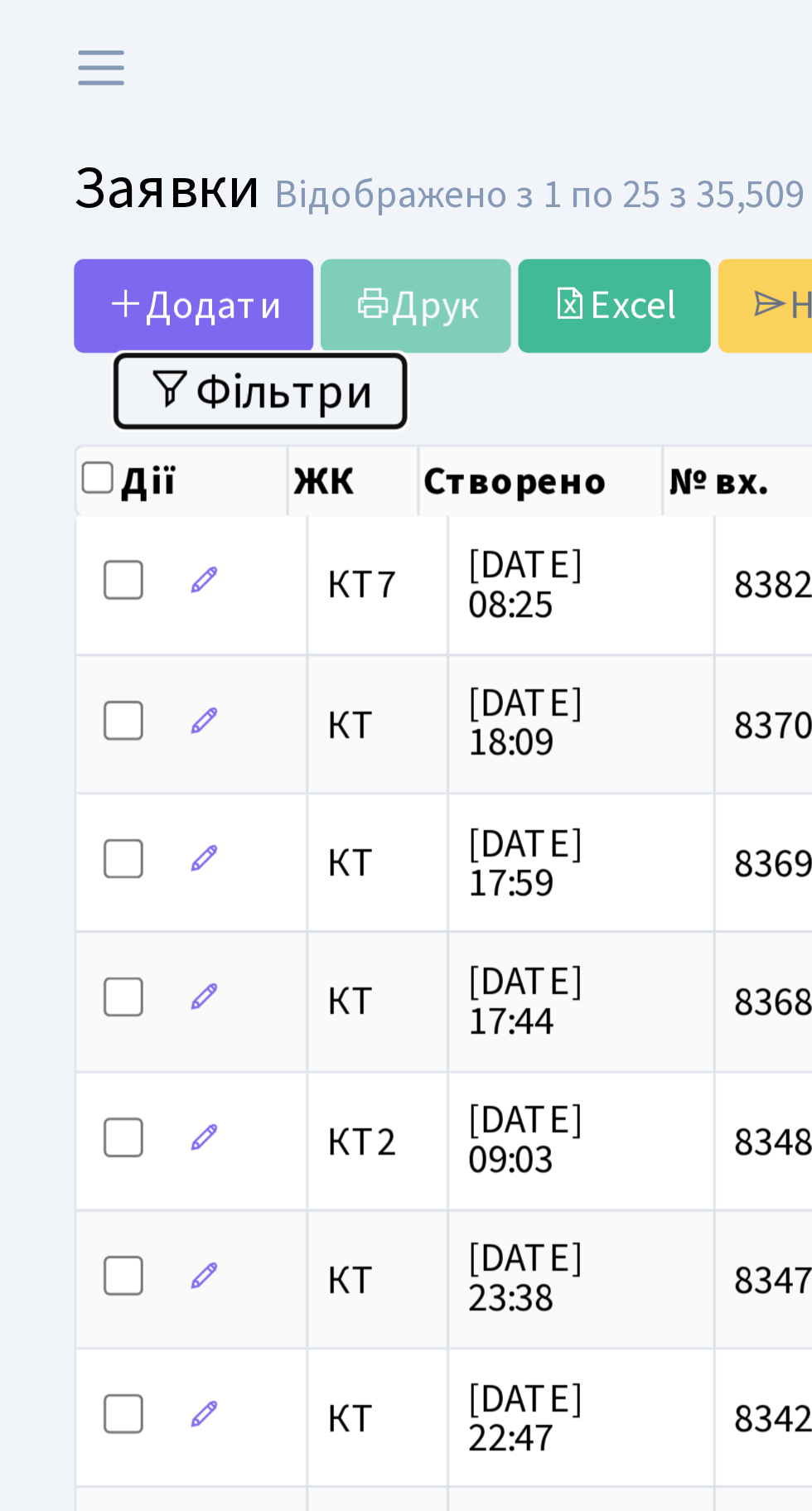
click at [105, 125] on button "Фільтри" at bounding box center [87, 131] width 98 height 26
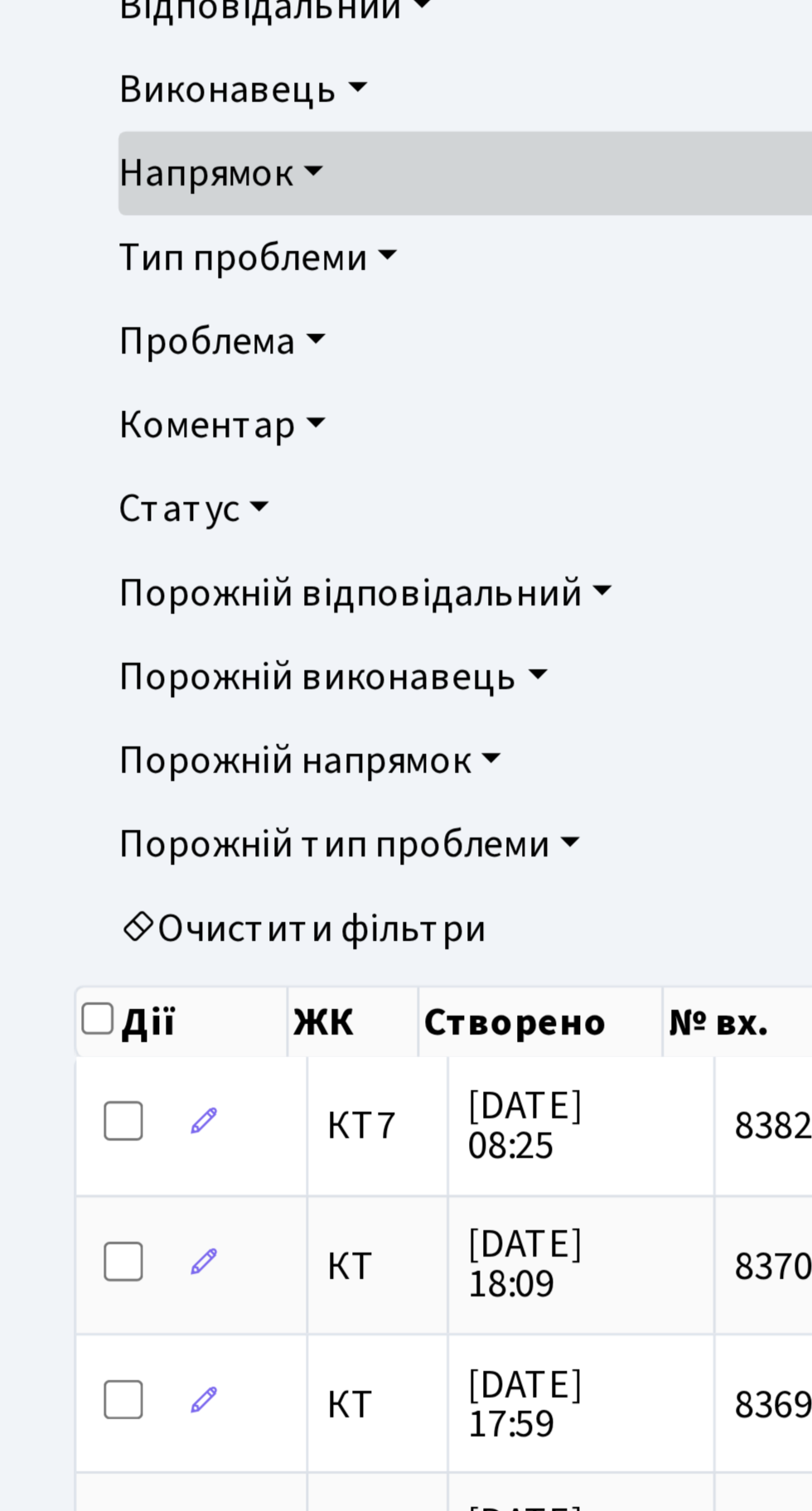
click at [85, 522] on link "Статус" at bounding box center [406, 524] width 733 height 29
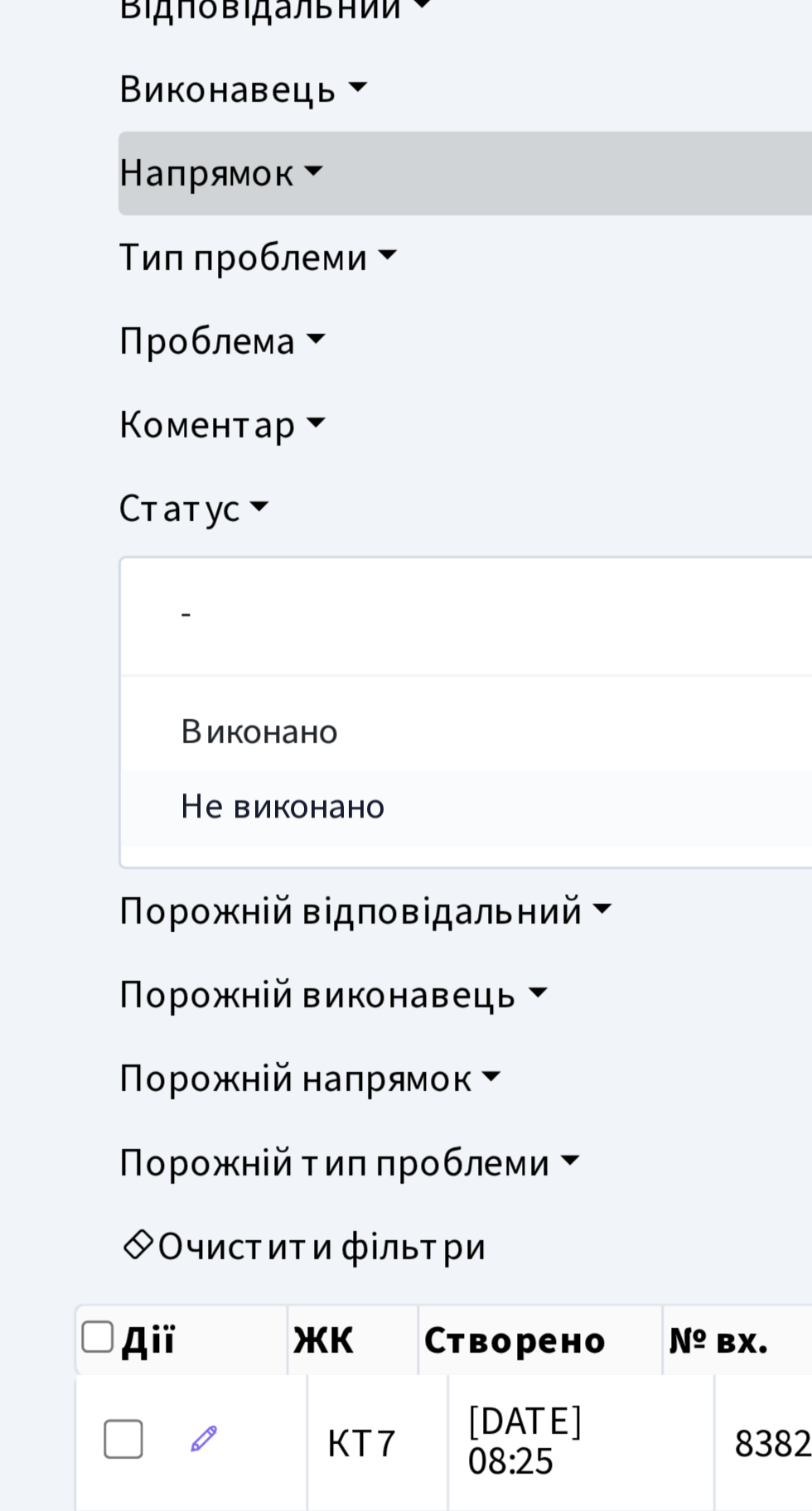
click at [111, 630] on link "Не виконано" at bounding box center [406, 625] width 731 height 26
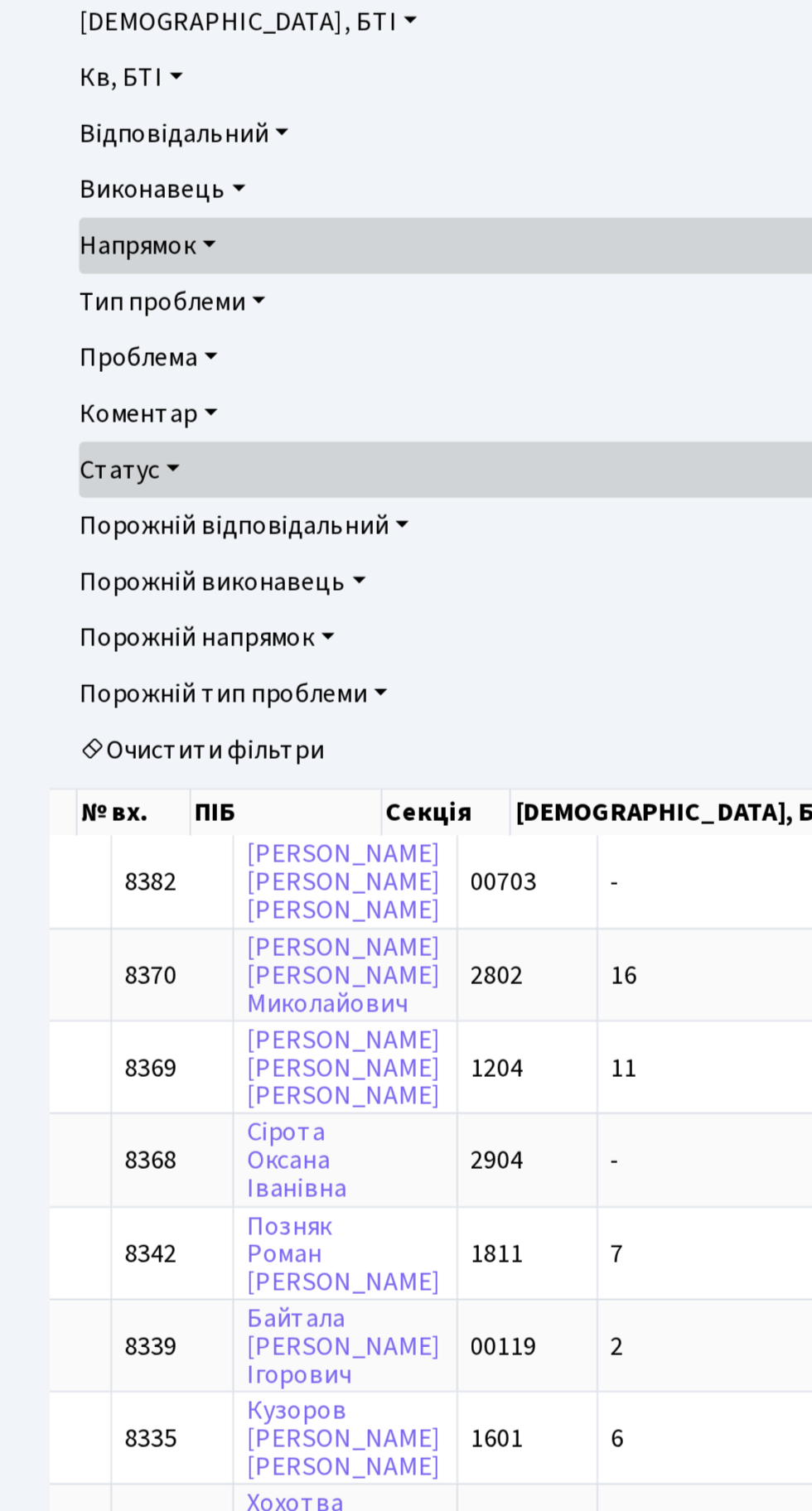
scroll to position [0, 399]
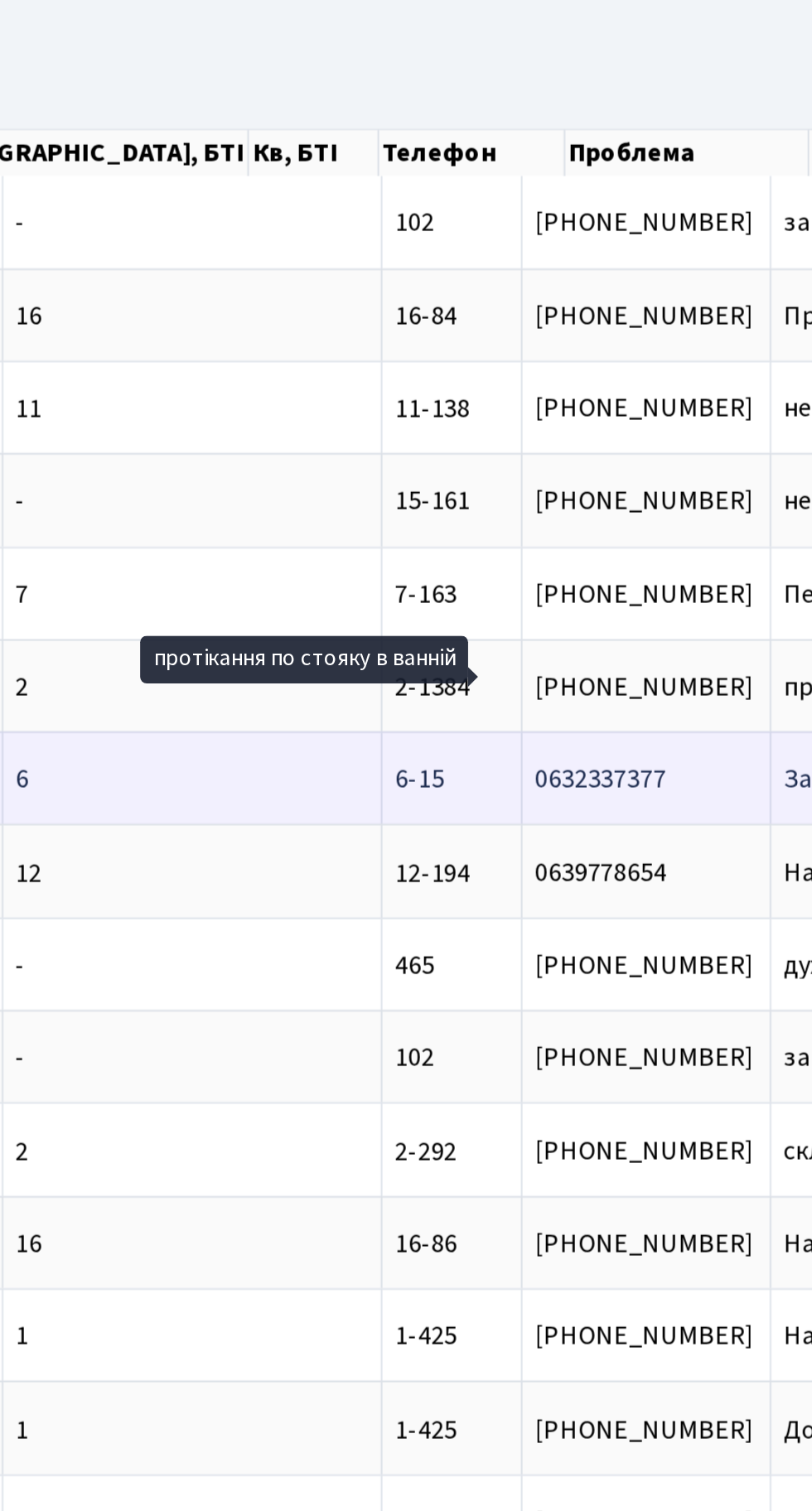
click at [759, 1002] on span "Заменить смесит[...]" at bounding box center [819, 1011] width 119 height 18
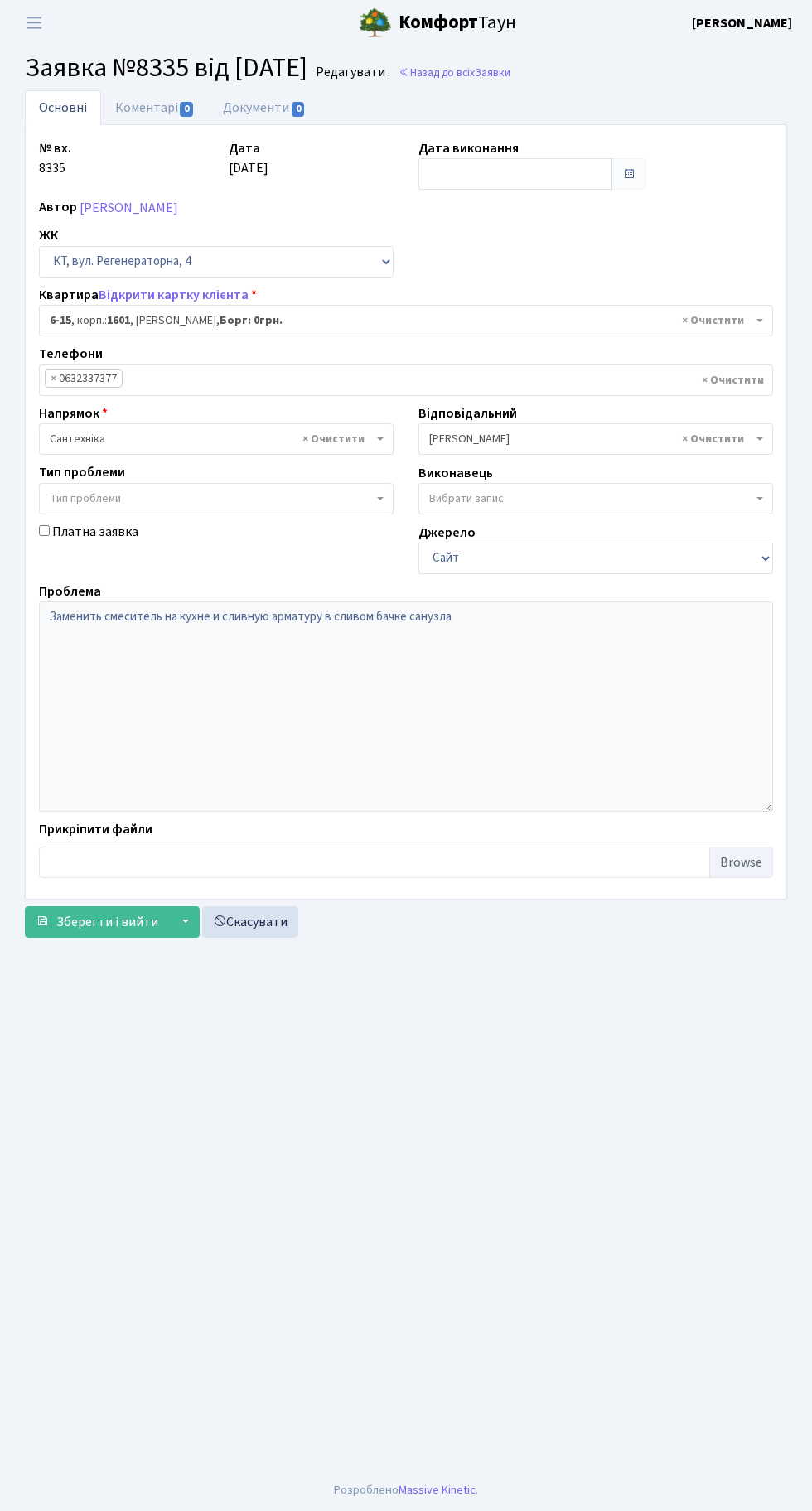
select select "5195"
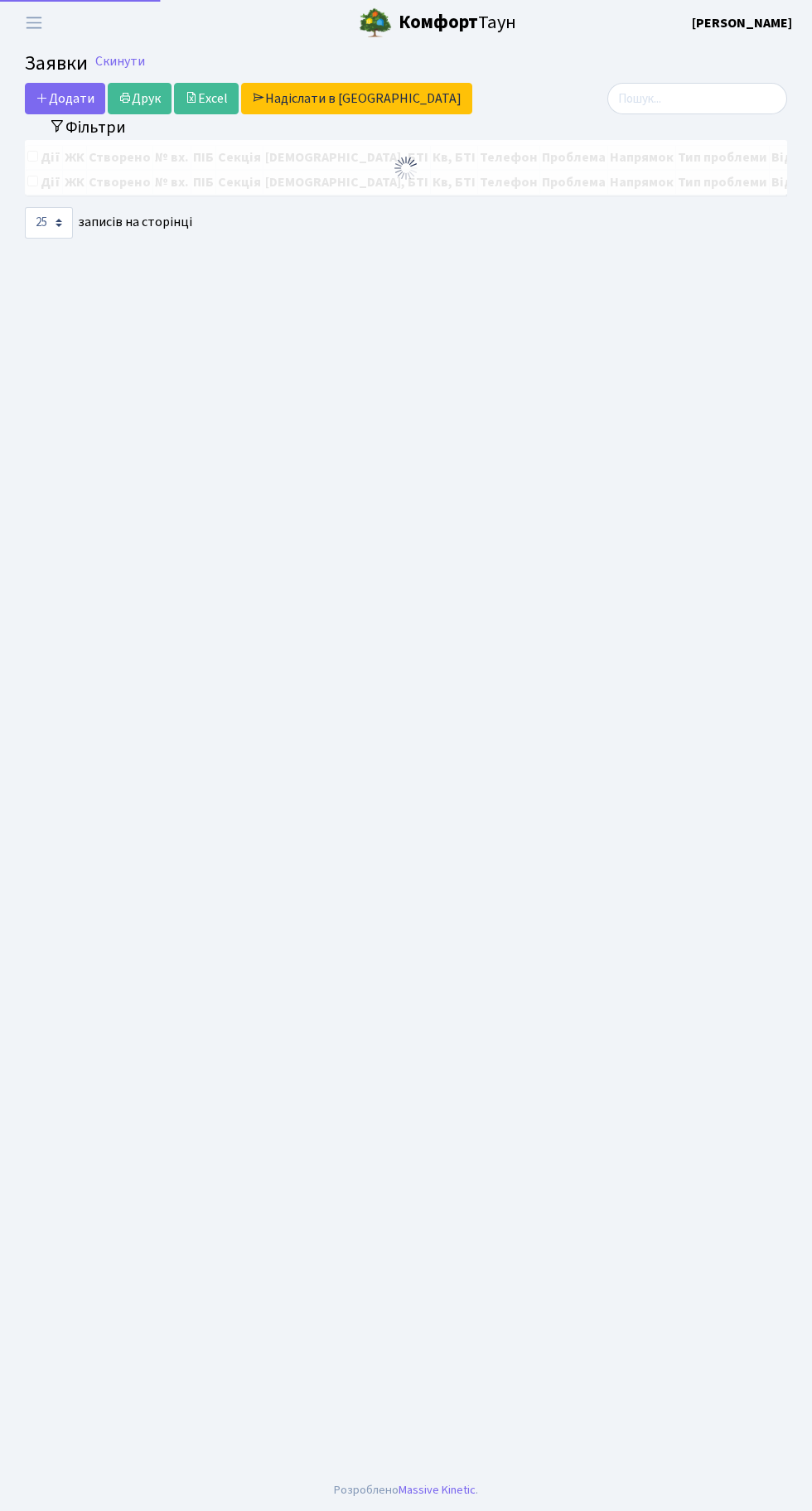
select select "25"
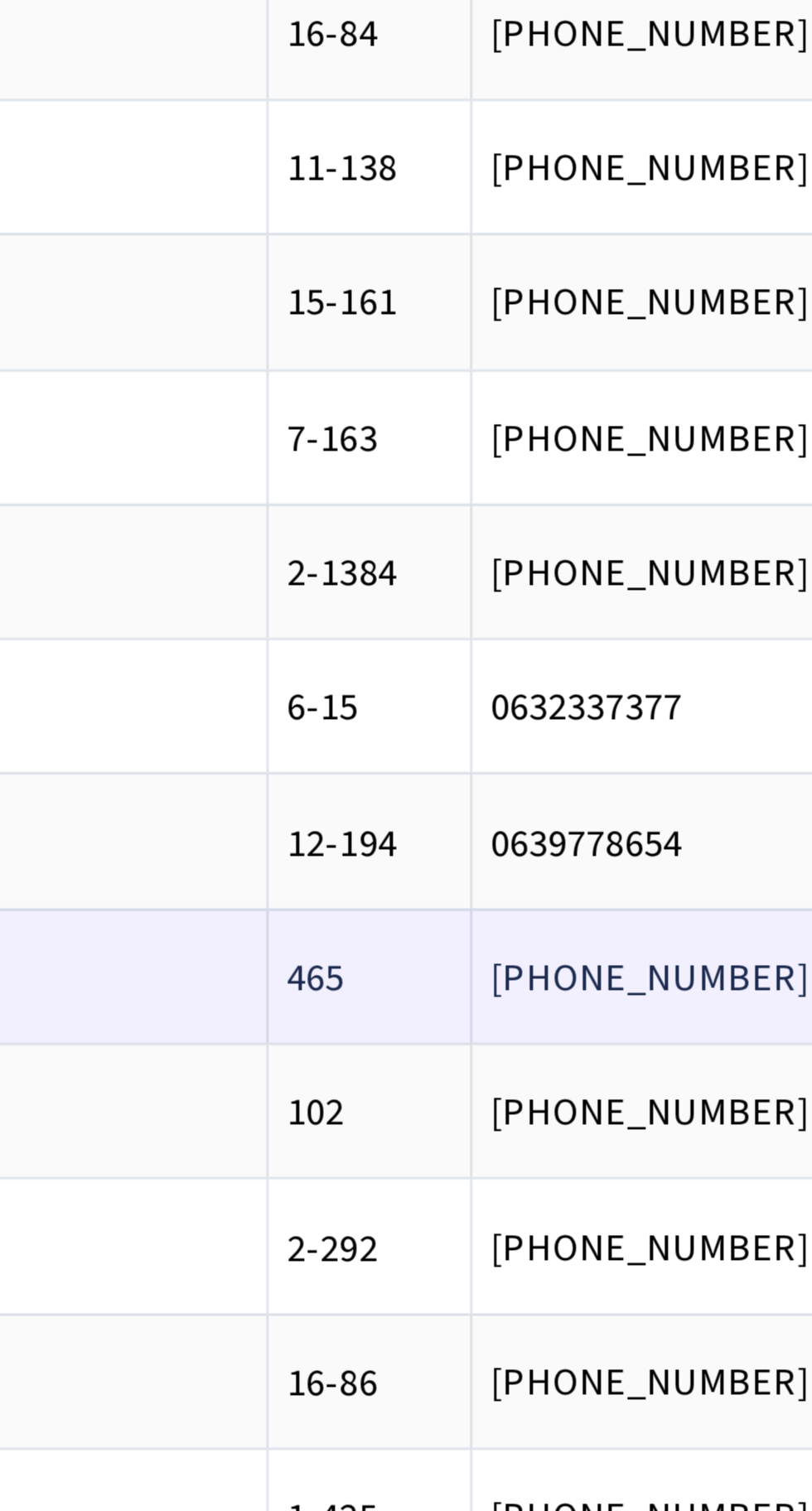
click at [598, 561] on span "дуже сильний за[...]" at bounding box center [654, 569] width 113 height 18
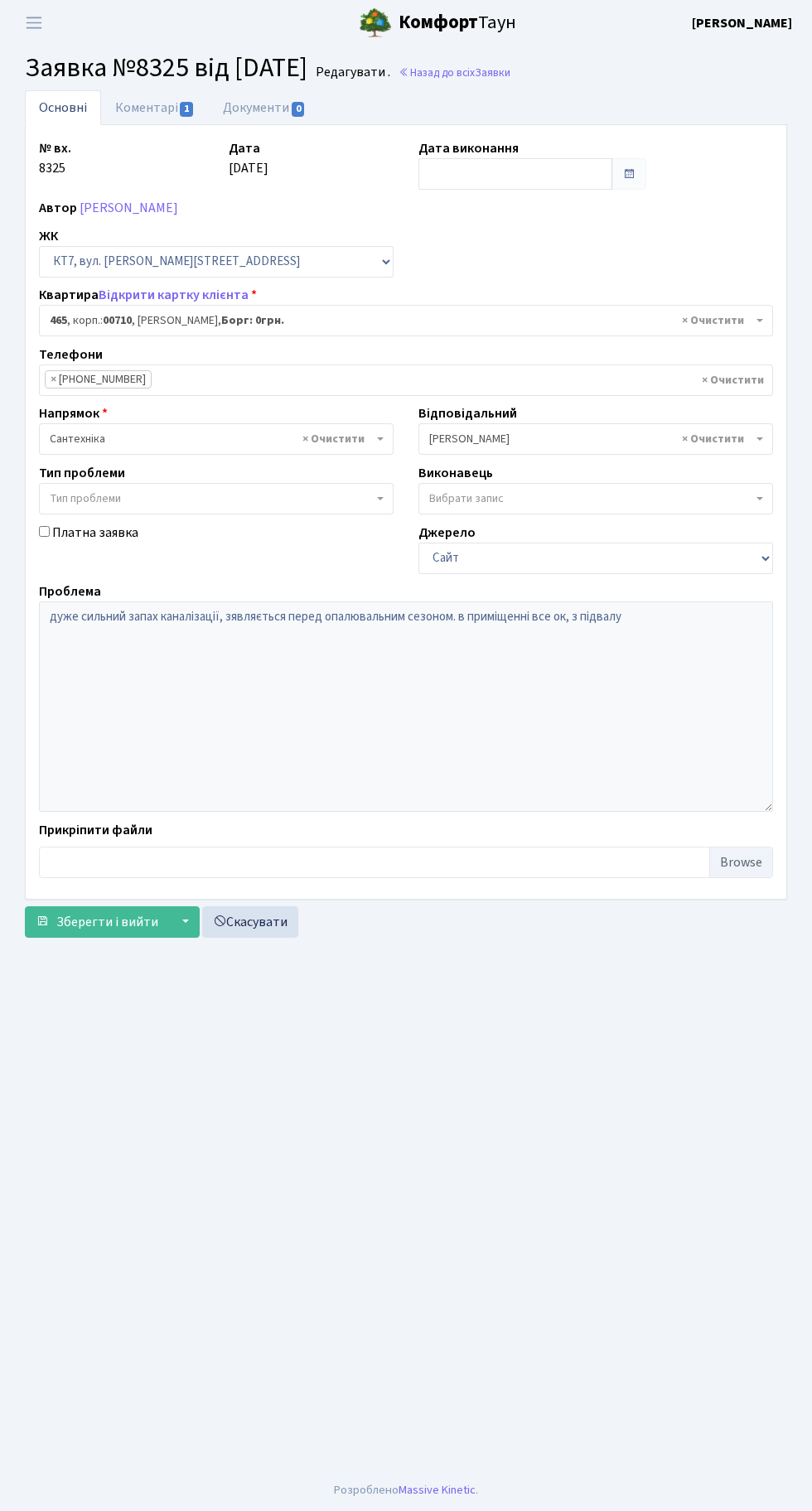
select select "18913"
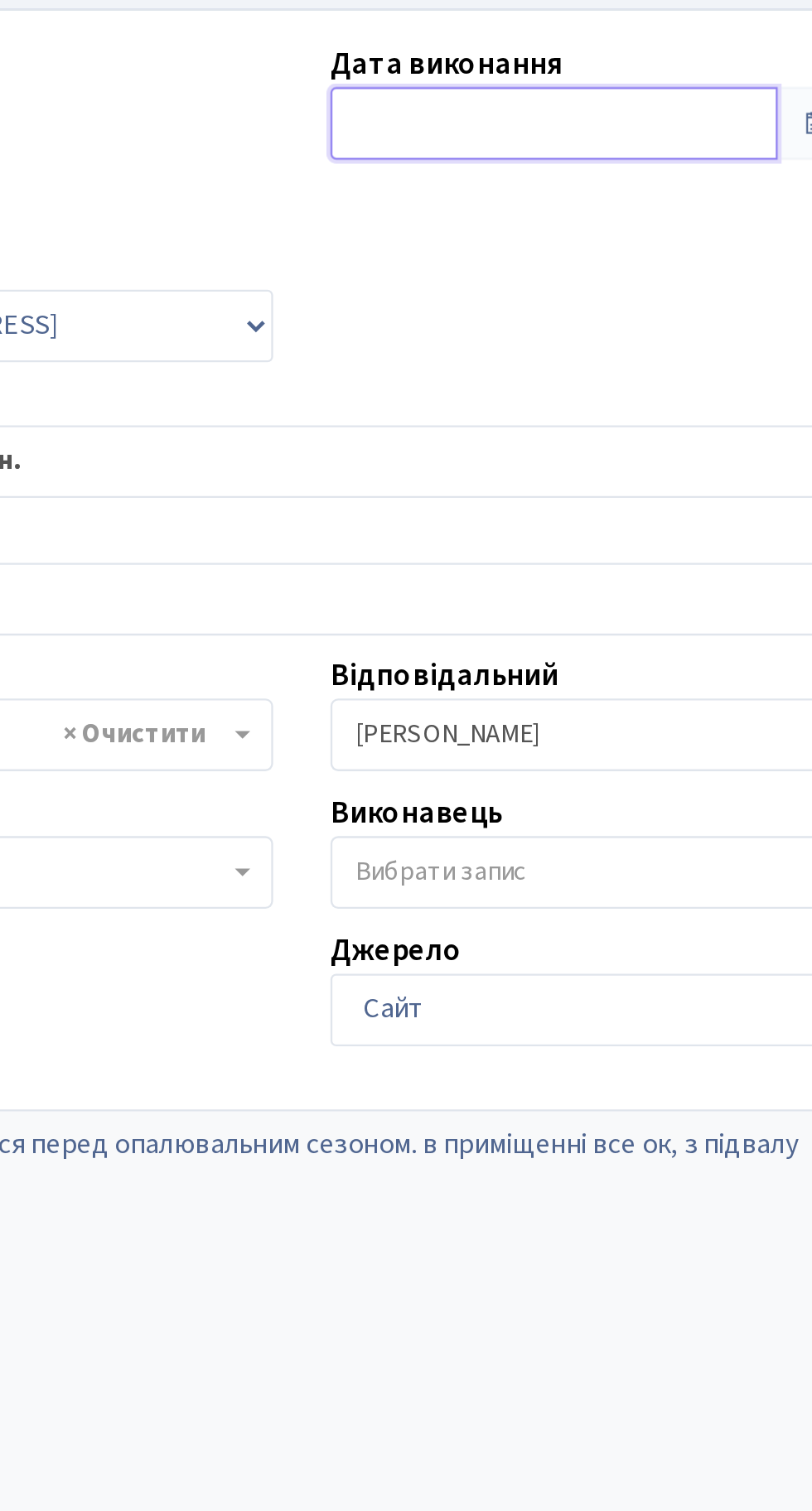
click at [466, 162] on input "text" at bounding box center [515, 174] width 193 height 31
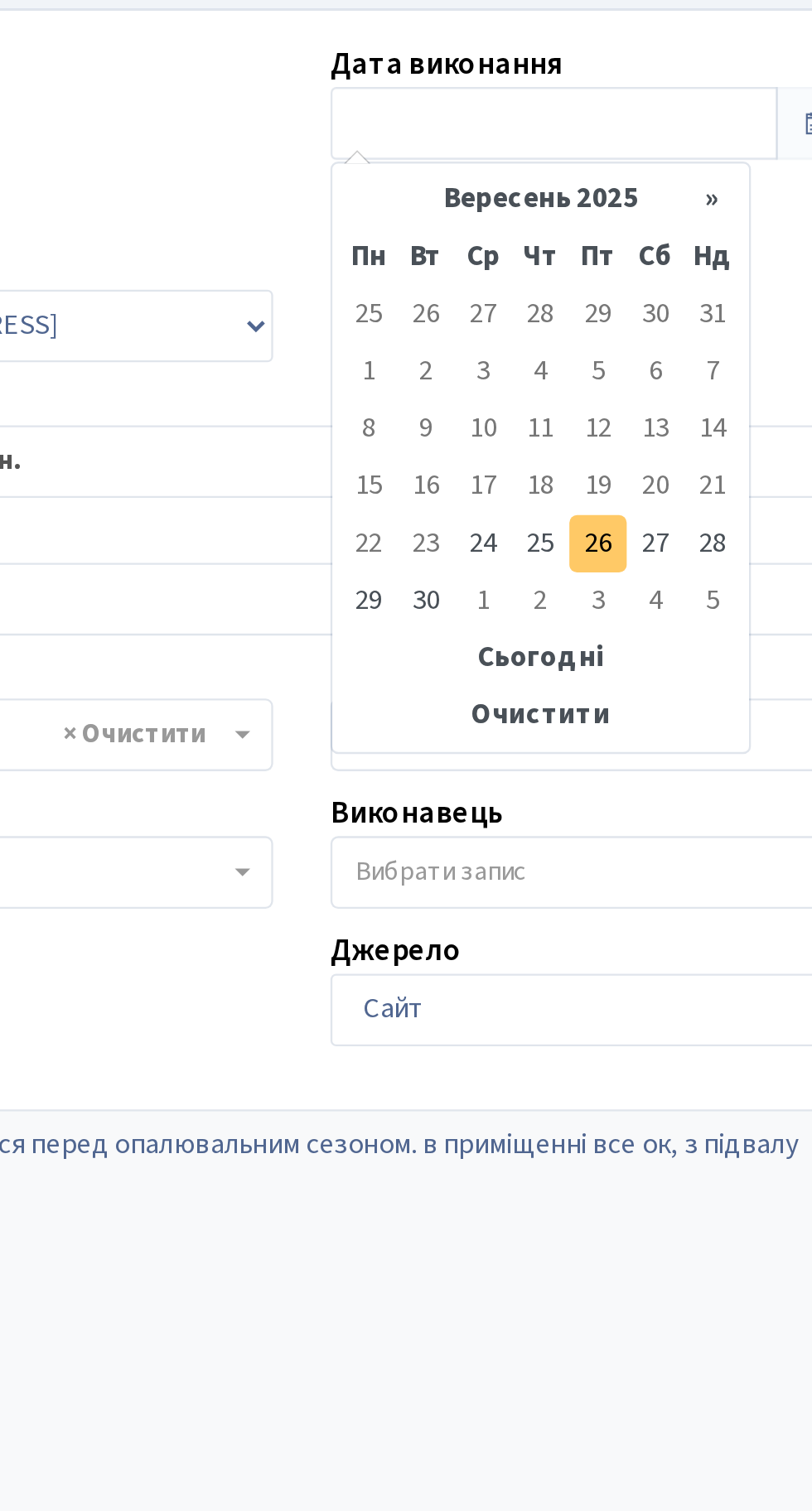
click at [539, 349] on td "26" at bounding box center [534, 356] width 25 height 25
type input "[DATE]"
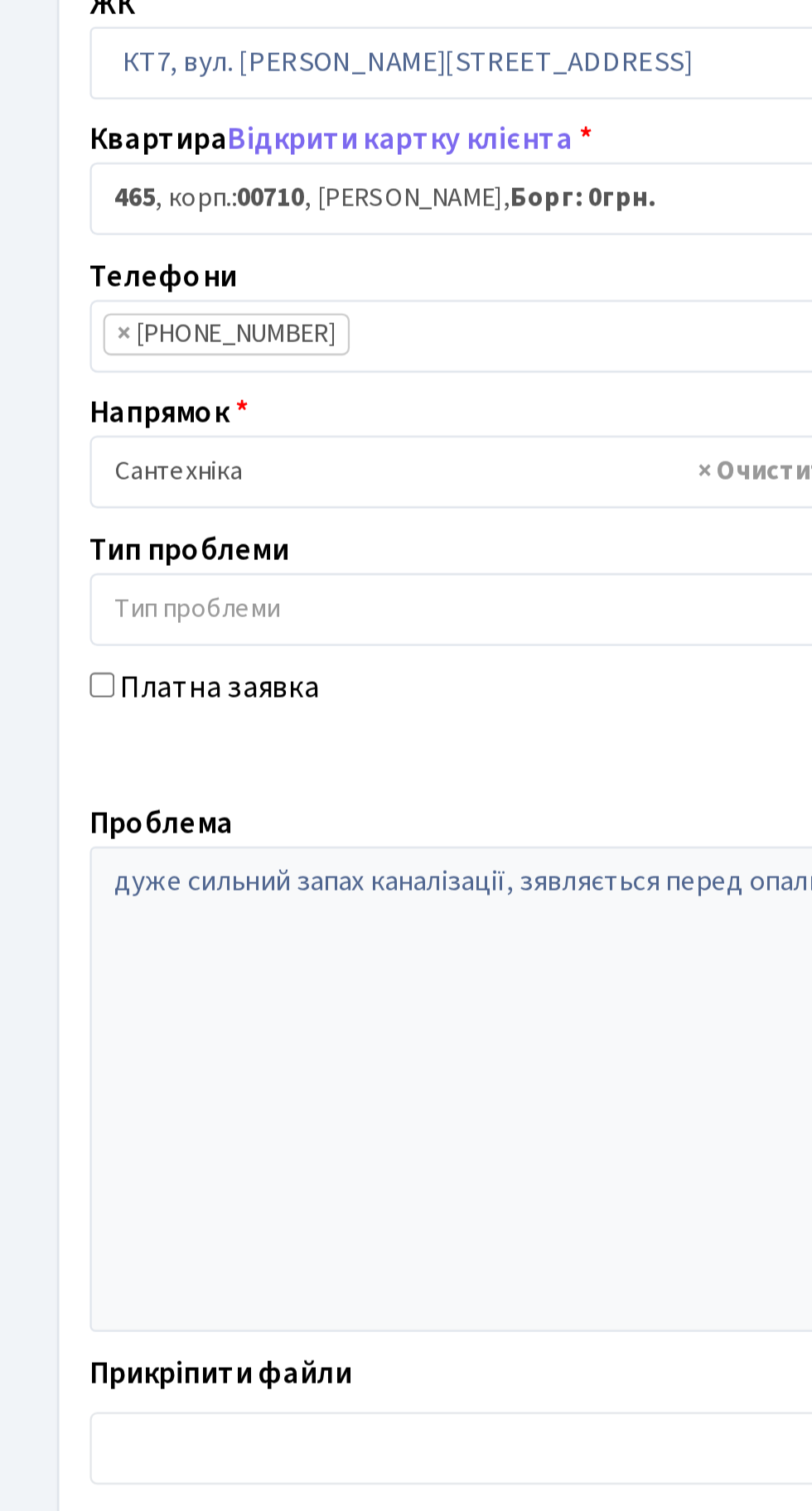
click at [78, 915] on span "Зберегти і вийти" at bounding box center [107, 922] width 102 height 18
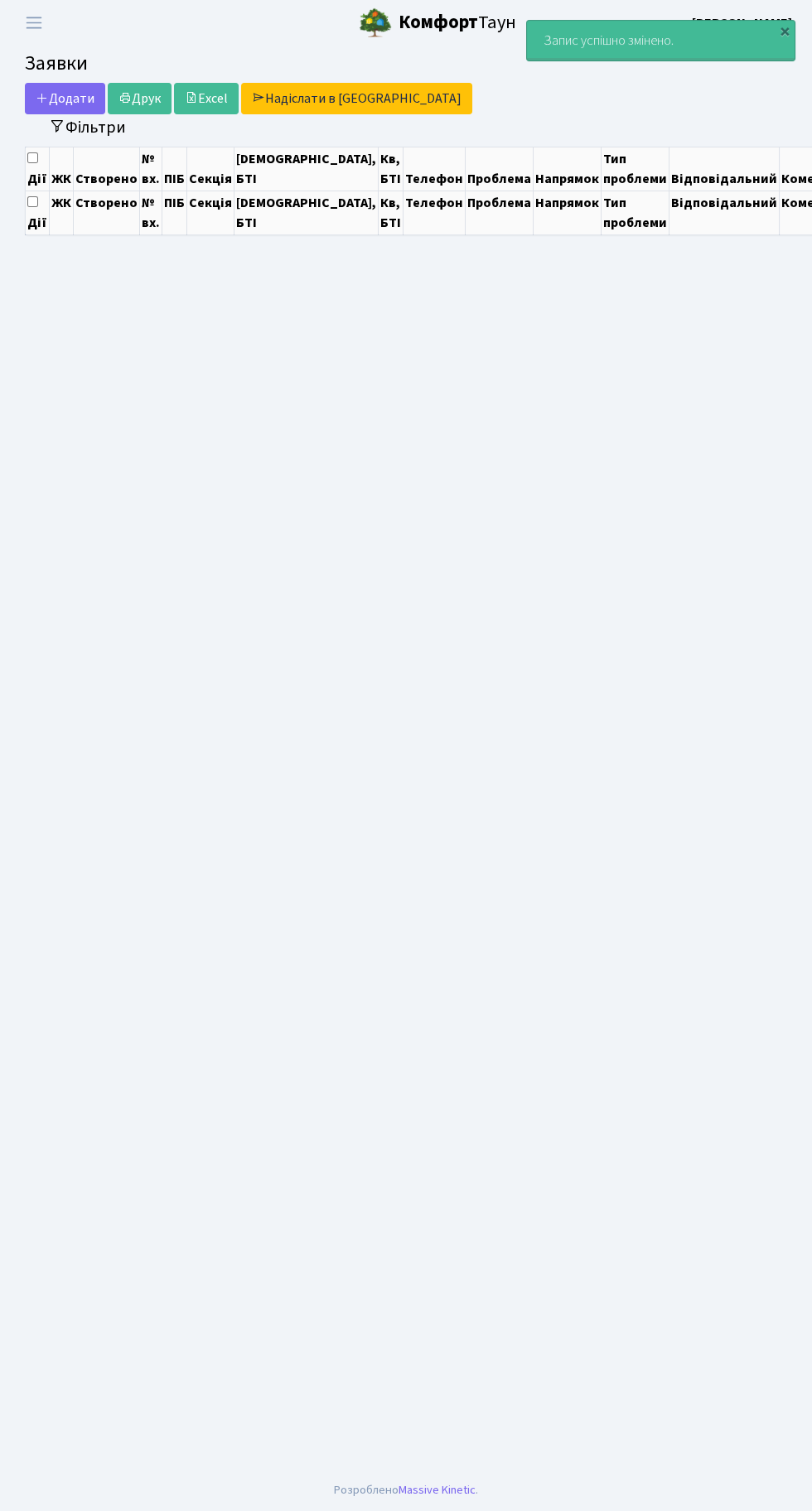
select select "25"
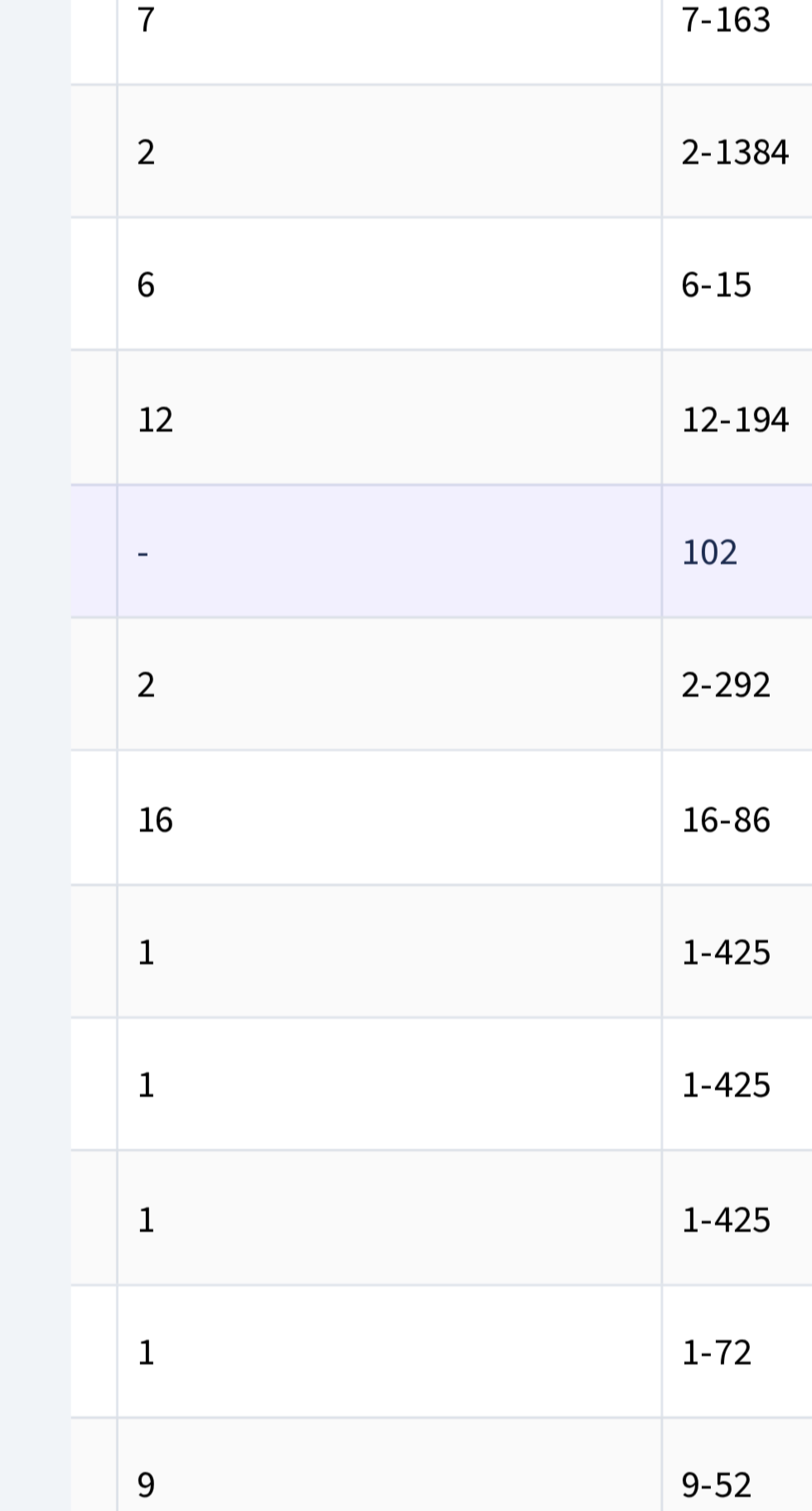
click at [232, 554] on td "102" at bounding box center [268, 569] width 71 height 47
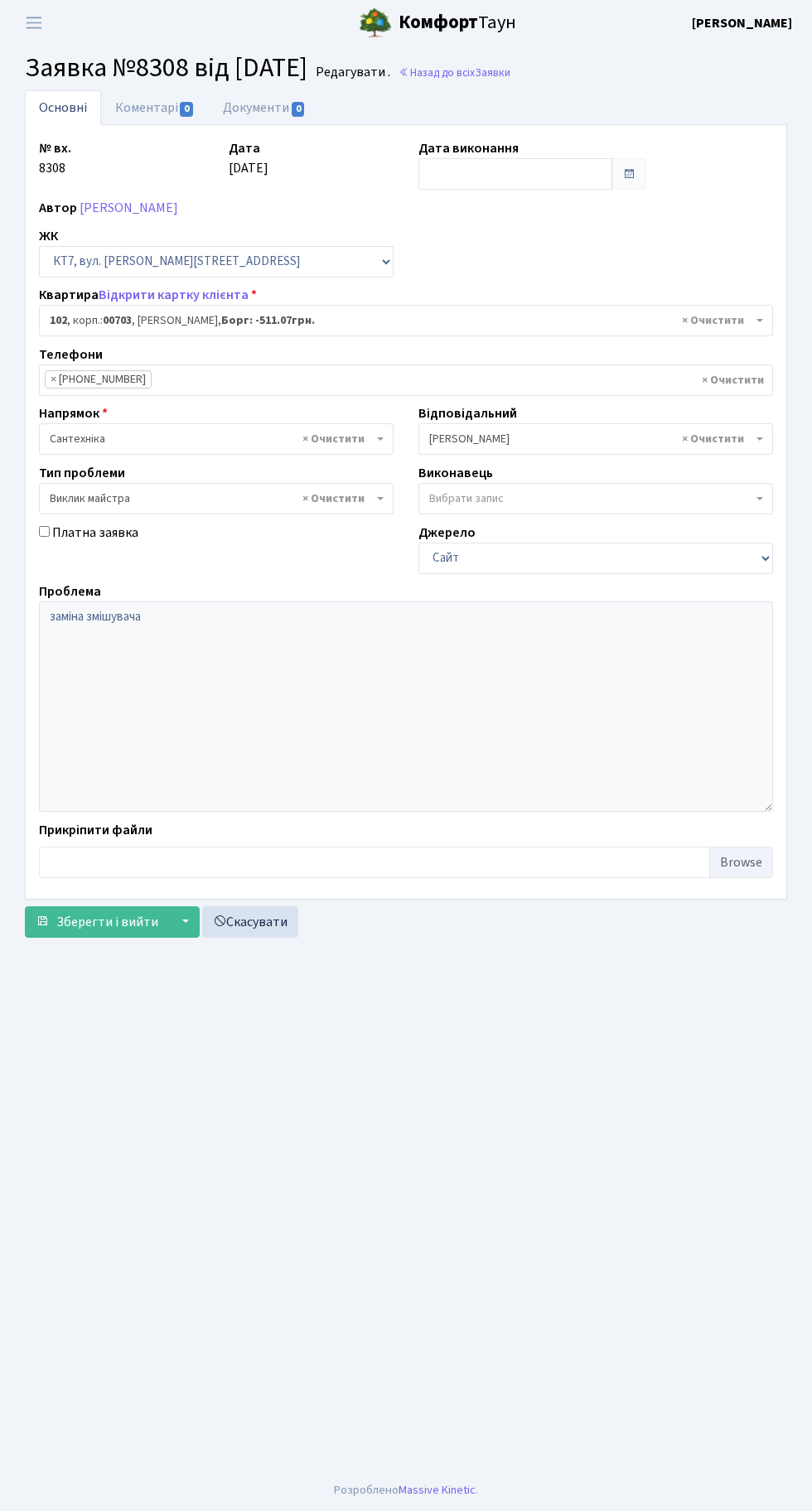
select select "18502"
select select "29"
